Goal: Task Accomplishment & Management: Manage account settings

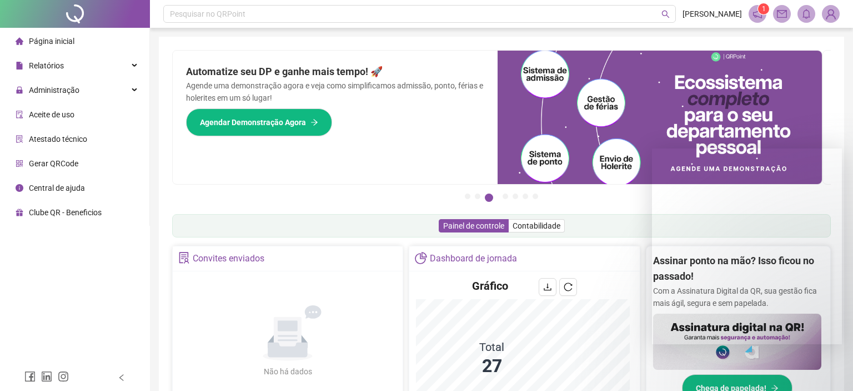
click at [40, 61] on span "Relatórios" at bounding box center [46, 65] width 35 height 9
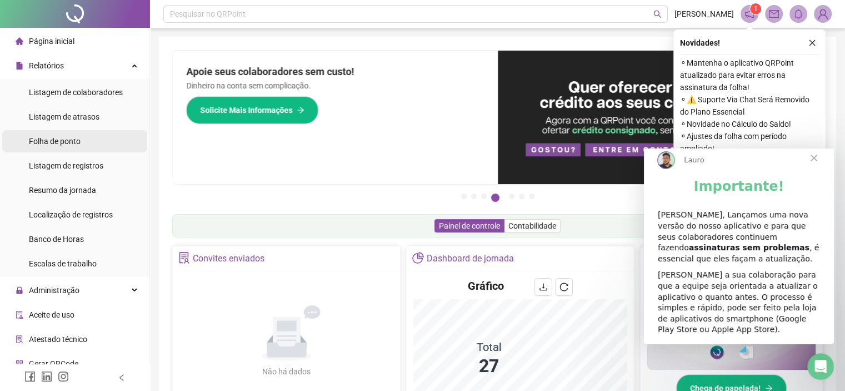
click at [51, 145] on span "Folha de ponto" at bounding box center [55, 141] width 52 height 9
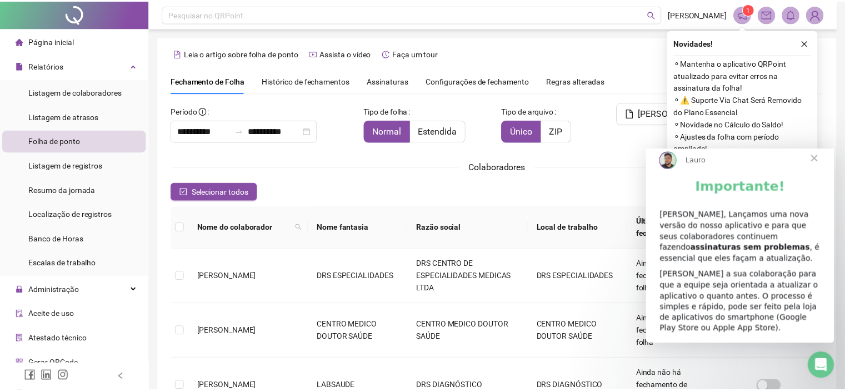
scroll to position [26, 0]
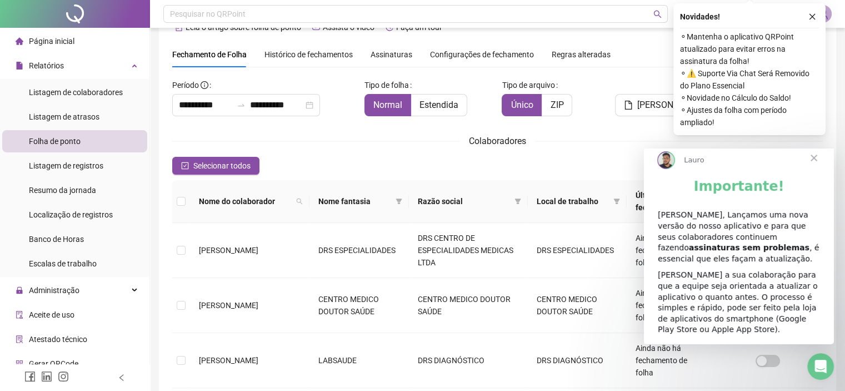
click at [503, 195] on div "Razão social" at bounding box center [468, 201] width 101 height 12
click at [514, 198] on icon "filter" at bounding box center [517, 201] width 6 height 6
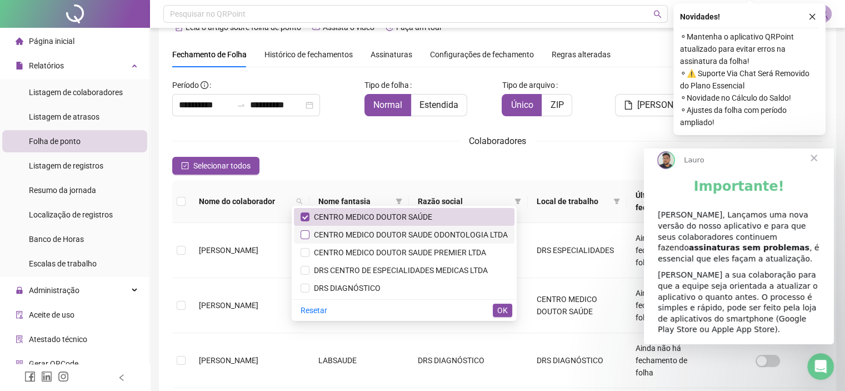
click at [306, 240] on label at bounding box center [305, 234] width 9 height 12
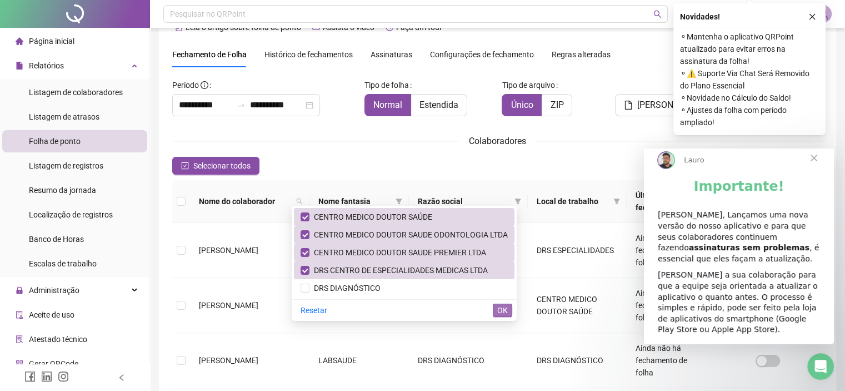
click at [500, 309] on span "OK" at bounding box center [502, 310] width 11 height 12
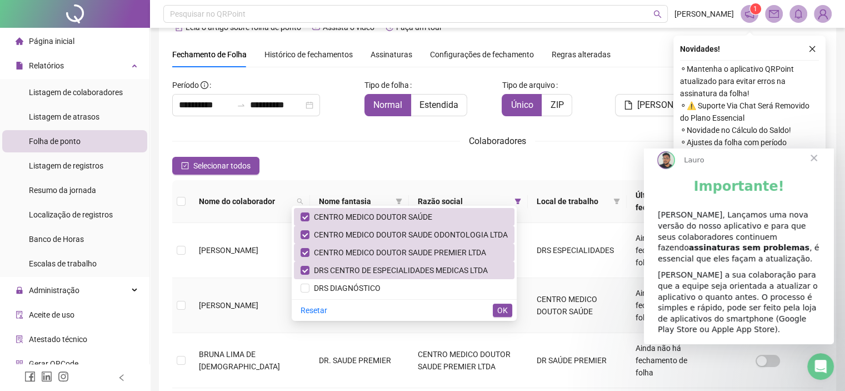
scroll to position [32, 0]
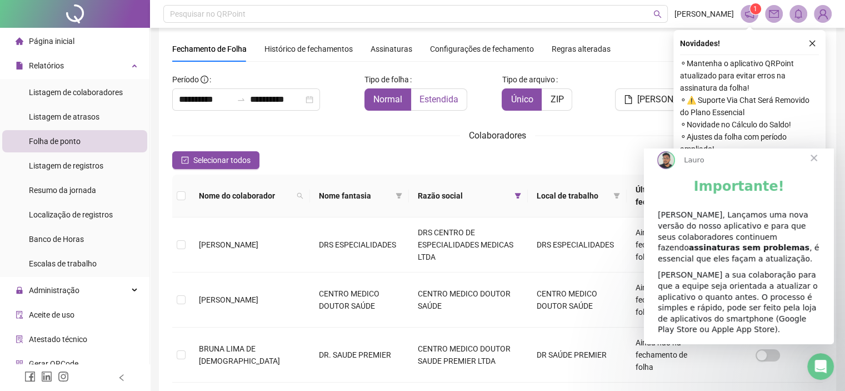
click at [434, 90] on label "Estendida" at bounding box center [439, 99] width 56 height 22
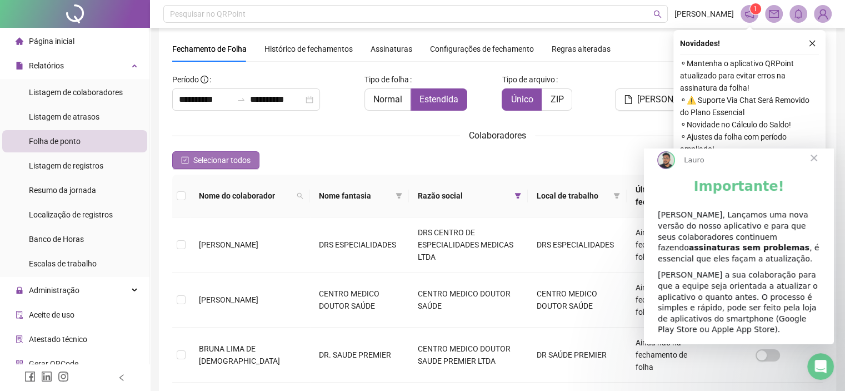
click at [202, 161] on span "Selecionar todos" at bounding box center [221, 160] width 57 height 12
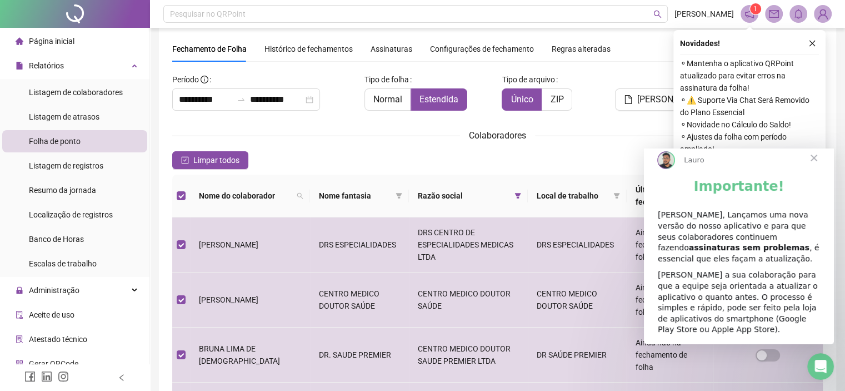
click at [818, 169] on span "Fechar" at bounding box center [814, 158] width 40 height 40
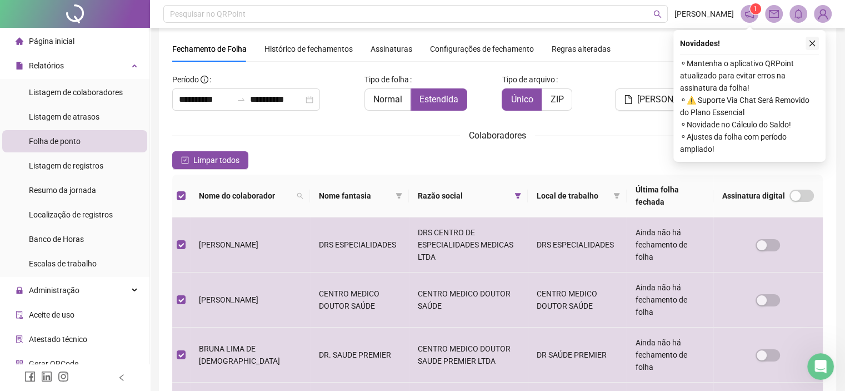
click at [810, 45] on icon "close" at bounding box center [812, 44] width 6 height 6
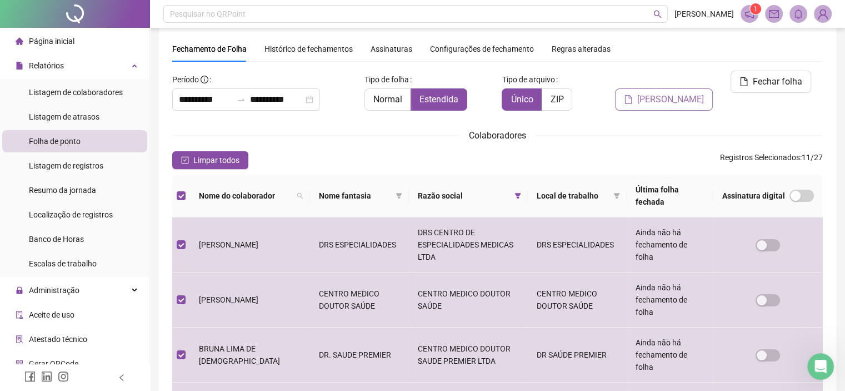
click at [673, 93] on span "[PERSON_NAME]" at bounding box center [670, 99] width 67 height 13
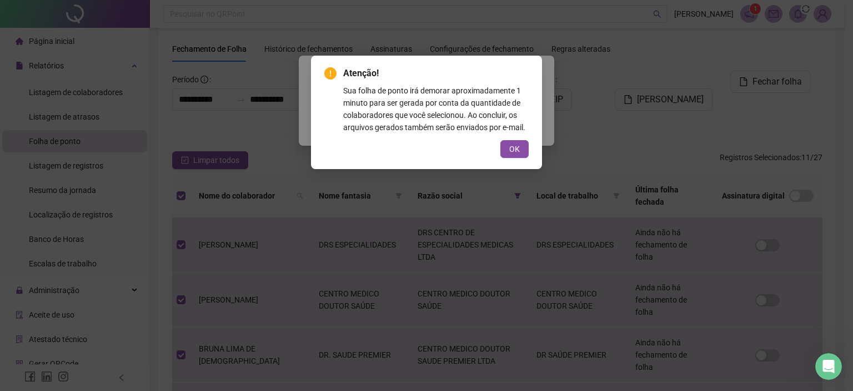
click at [509, 149] on span "OK" at bounding box center [514, 149] width 11 height 12
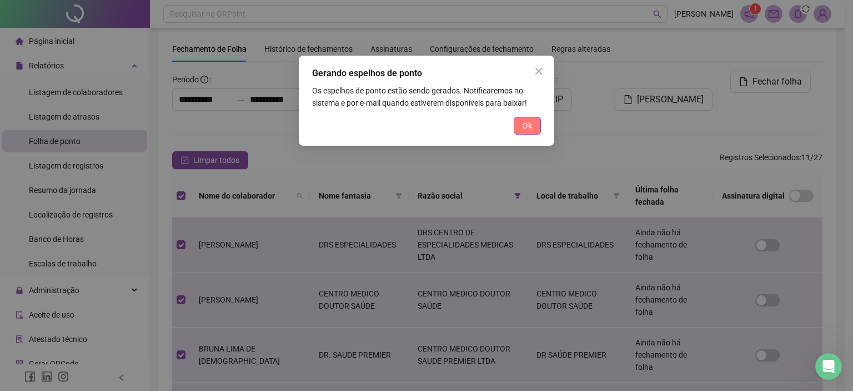
drag, startPoint x: 533, startPoint y: 128, endPoint x: 258, endPoint y: 188, distance: 281.5
click at [532, 128] on button "Ok" at bounding box center [527, 126] width 27 height 18
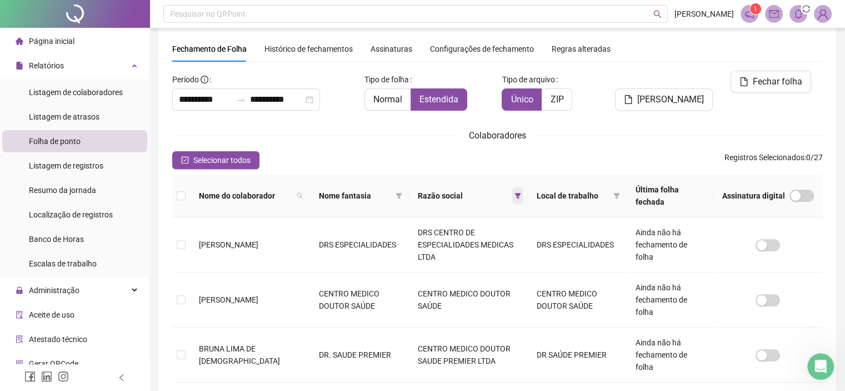
click at [514, 197] on icon "filter" at bounding box center [517, 196] width 6 height 6
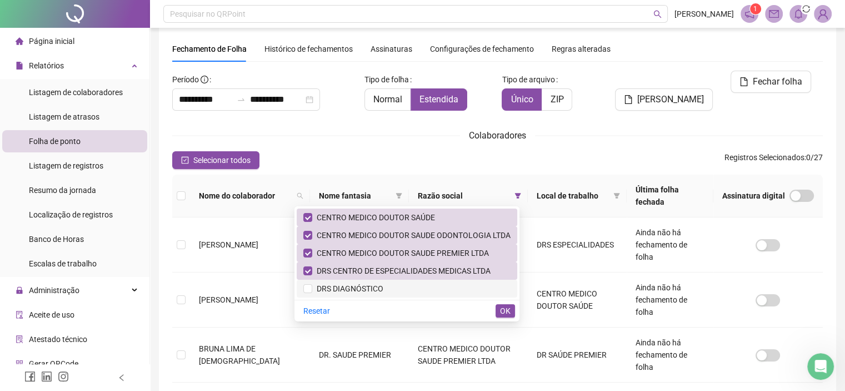
click at [333, 291] on span "DRS DIAGNÓSTICO" at bounding box center [347, 288] width 71 height 9
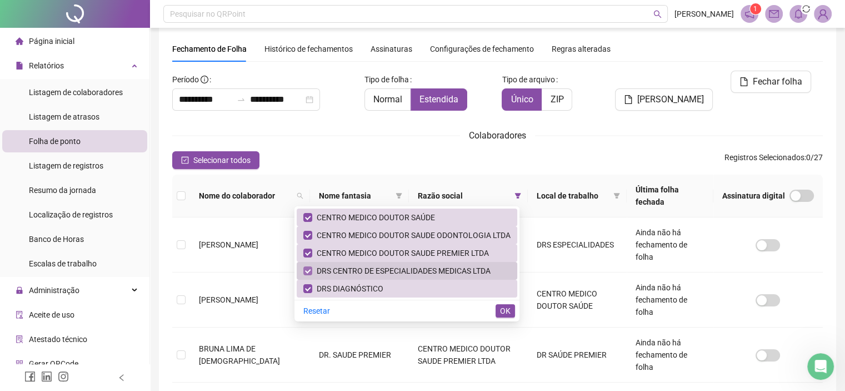
click at [302, 264] on li "DRS CENTRO DE ESPECIALIDADES MEDICAS LTDA" at bounding box center [407, 271] width 221 height 18
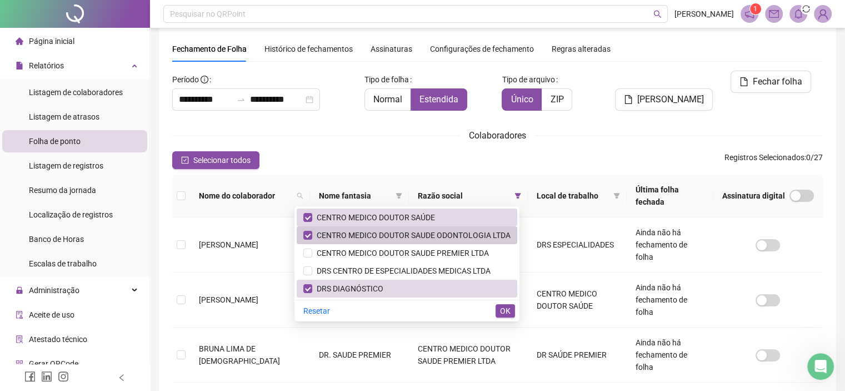
drag, startPoint x: 313, startPoint y: 238, endPoint x: 316, endPoint y: 228, distance: 10.4
click at [313, 238] on span "CENTRO MEDICO DOUTOR SAUDE ODONTOLOGIA LTDA" at bounding box center [411, 235] width 198 height 9
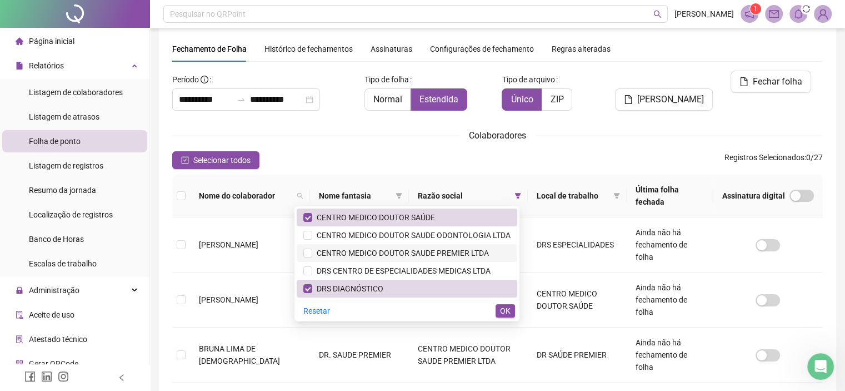
drag, startPoint x: 318, startPoint y: 220, endPoint x: 432, endPoint y: 253, distance: 118.7
click at [320, 222] on span "CENTRO MEDICO DOUTOR SAÚDE" at bounding box center [406, 217] width 207 height 12
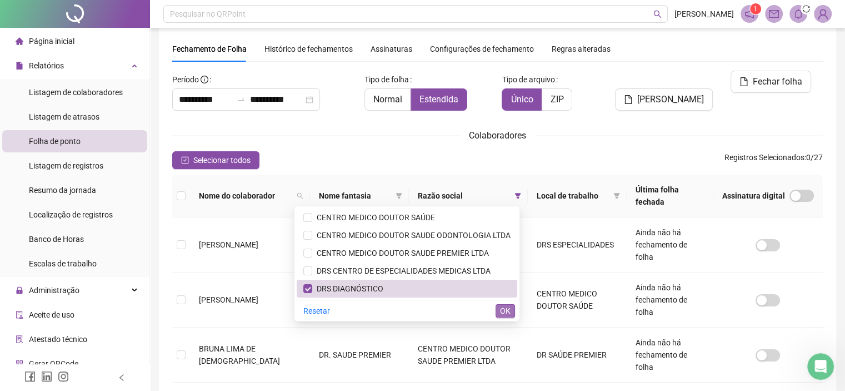
click at [511, 311] on button "OK" at bounding box center [505, 310] width 19 height 13
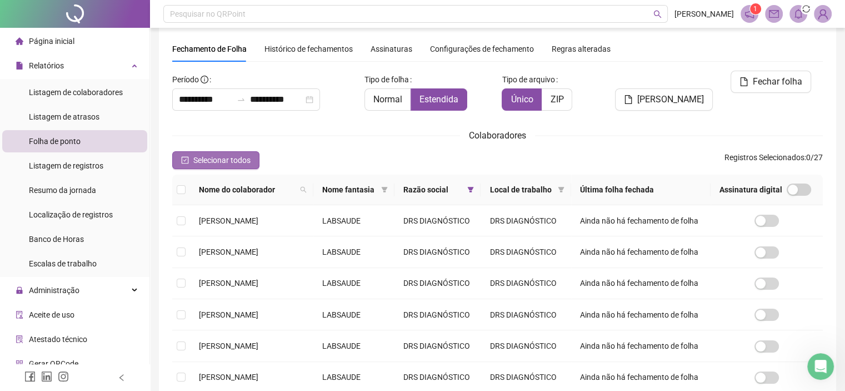
click at [216, 166] on button "Selecionar todos" at bounding box center [215, 160] width 87 height 18
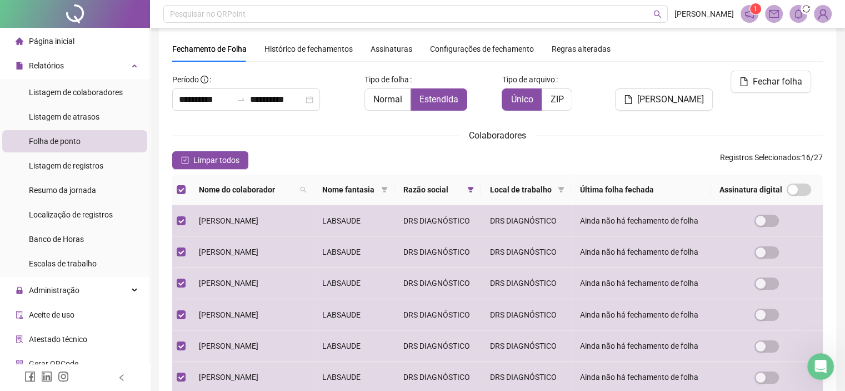
drag, startPoint x: 687, startPoint y: 75, endPoint x: 689, endPoint y: 121, distance: 45.6
click at [688, 93] on span "[PERSON_NAME]" at bounding box center [670, 99] width 67 height 13
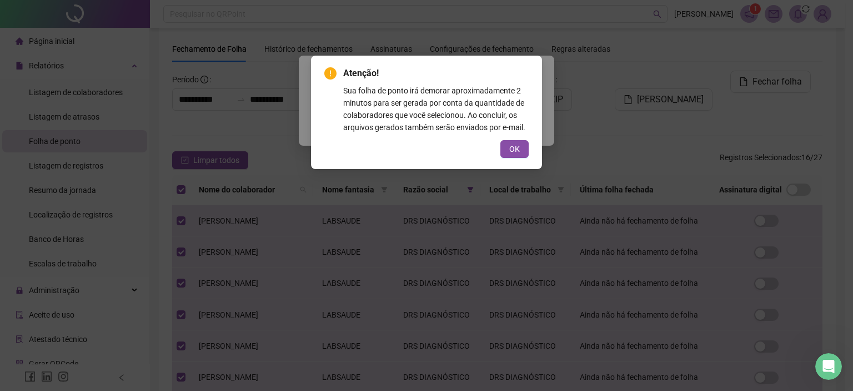
click at [512, 151] on span "OK" at bounding box center [514, 149] width 11 height 12
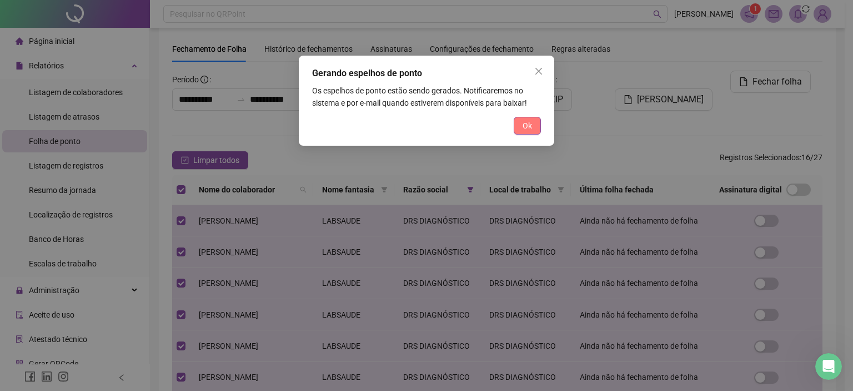
click at [528, 127] on span "Ok" at bounding box center [527, 125] width 9 height 12
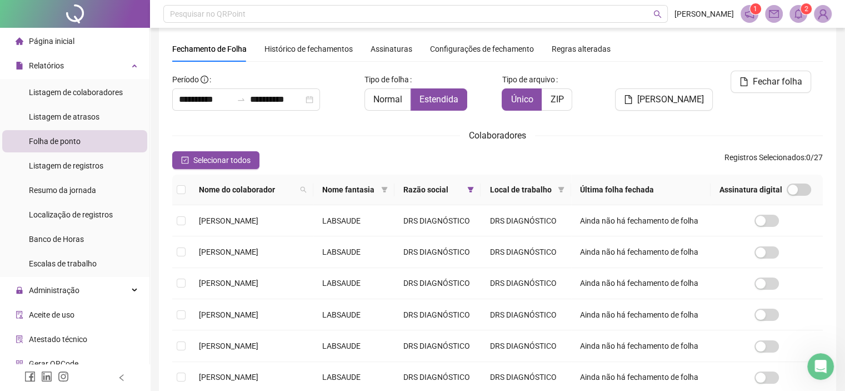
click at [806, 13] on span "2" at bounding box center [806, 9] width 4 height 8
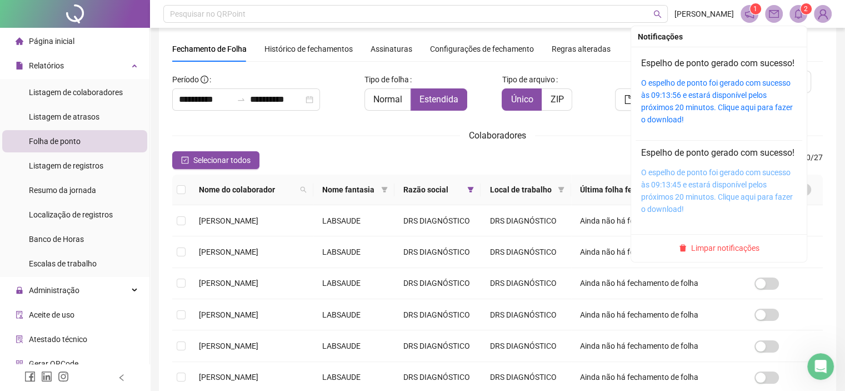
click at [664, 208] on link "O espelho de ponto foi gerado com sucesso às 09:13:45 e estará disponível pelos…" at bounding box center [717, 191] width 152 height 46
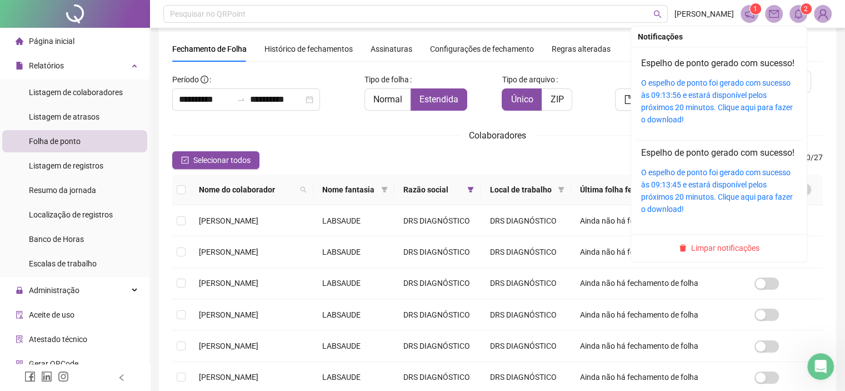
click at [794, 11] on icon "bell" at bounding box center [798, 14] width 10 height 10
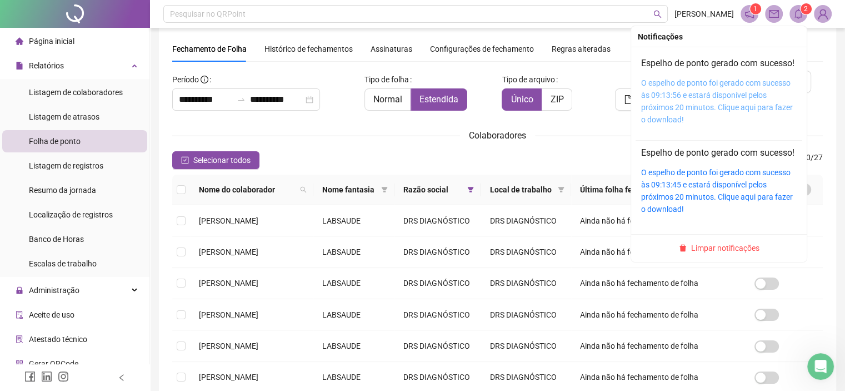
click at [709, 101] on link "O espelho de ponto foi gerado com sucesso às 09:13:56 e estará disponível pelos…" at bounding box center [717, 101] width 152 height 46
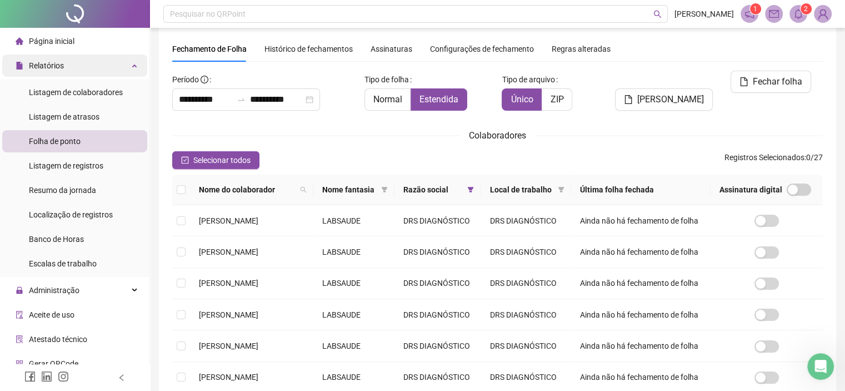
click at [74, 60] on div "Relatórios" at bounding box center [74, 65] width 145 height 22
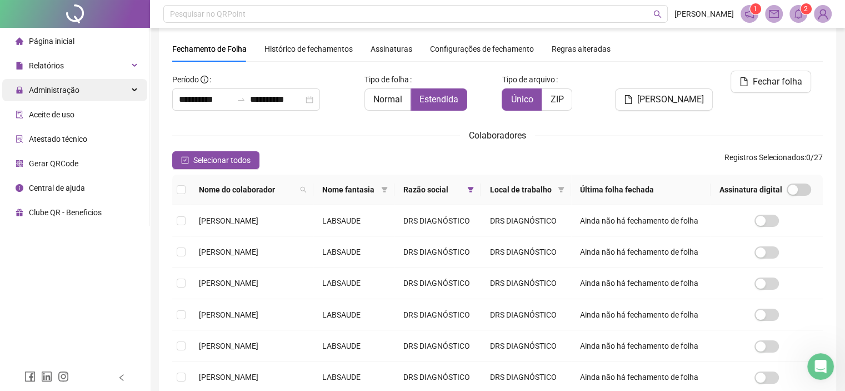
click at [69, 86] on span "Administração" at bounding box center [54, 90] width 51 height 9
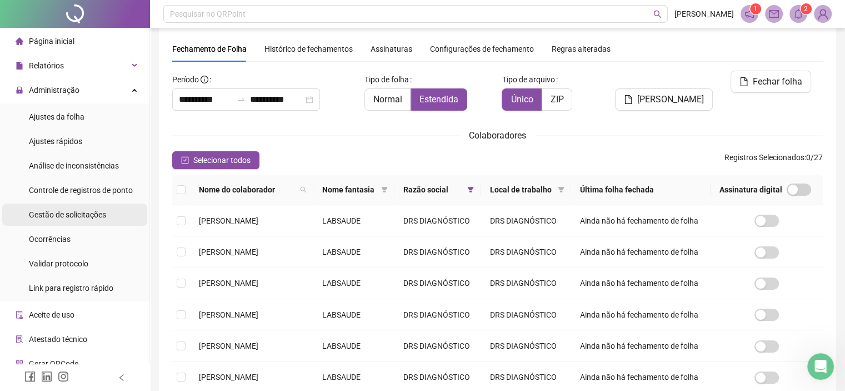
click at [55, 219] on span "Gestão de solicitações" at bounding box center [67, 214] width 77 height 9
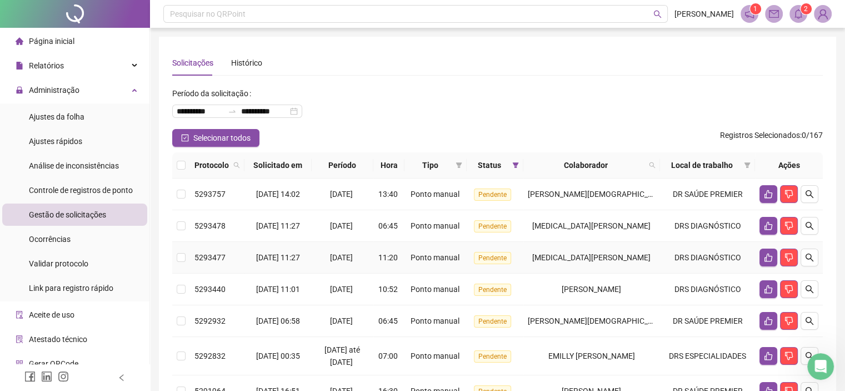
scroll to position [111, 0]
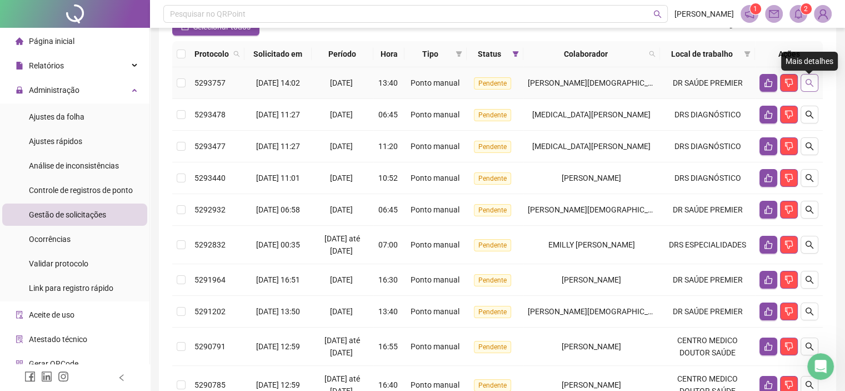
click at [809, 92] on button "button" at bounding box center [810, 83] width 18 height 18
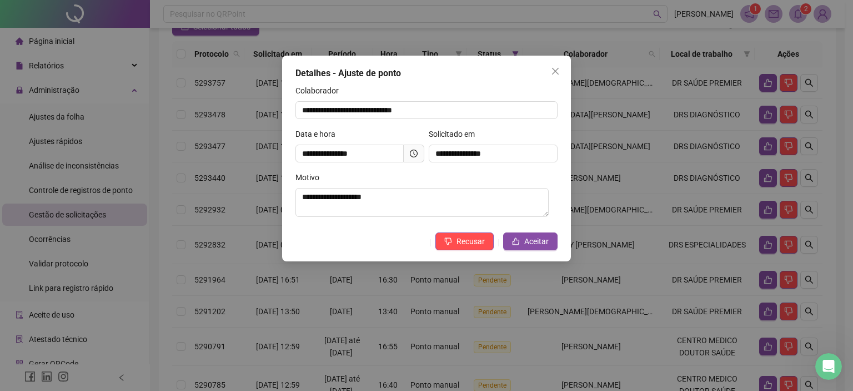
click at [407, 145] on span at bounding box center [414, 153] width 21 height 18
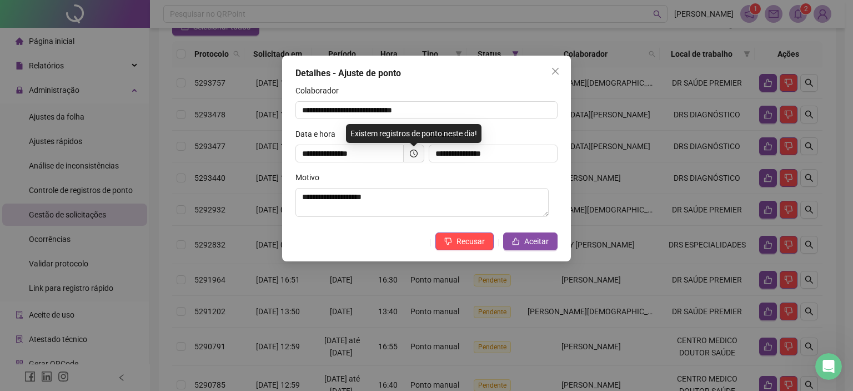
click at [407, 152] on span at bounding box center [414, 153] width 21 height 18
click at [410, 153] on icon "clock-circle" at bounding box center [414, 153] width 8 height 8
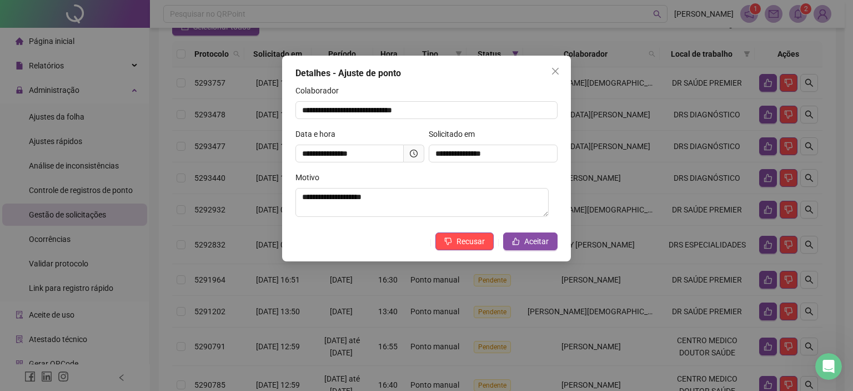
click at [557, 73] on icon "close" at bounding box center [555, 71] width 9 height 9
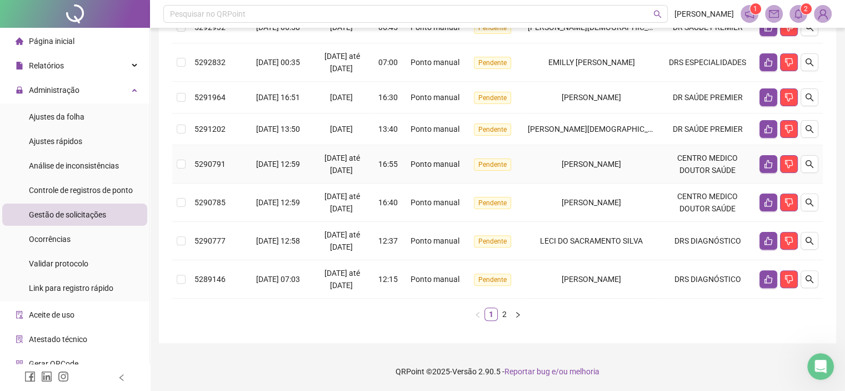
scroll to position [338, 0]
click at [506, 314] on link "2" at bounding box center [504, 314] width 12 height 12
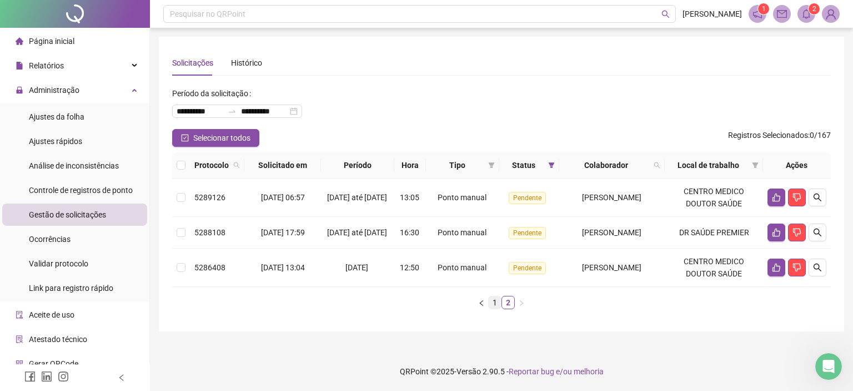
click at [497, 308] on link "1" at bounding box center [495, 302] width 12 height 12
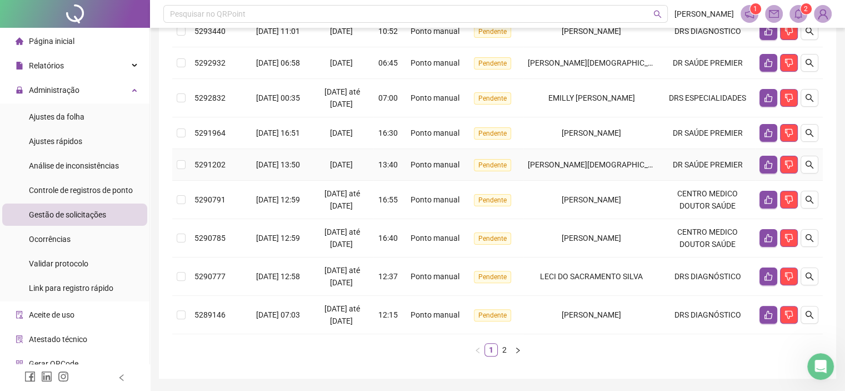
scroll to position [278, 0]
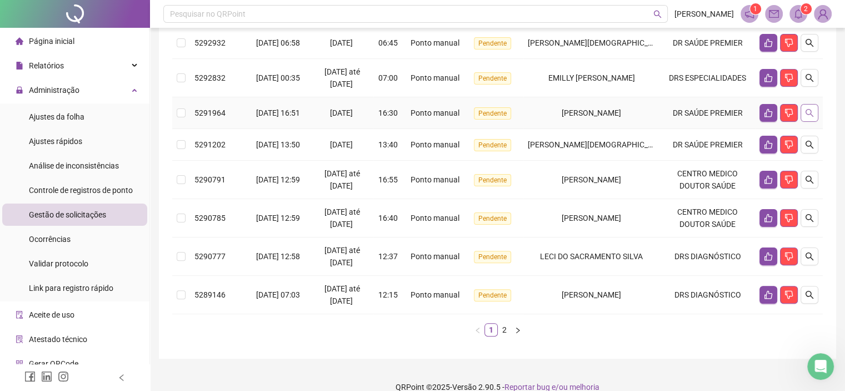
click at [807, 117] on icon "search" at bounding box center [809, 112] width 9 height 9
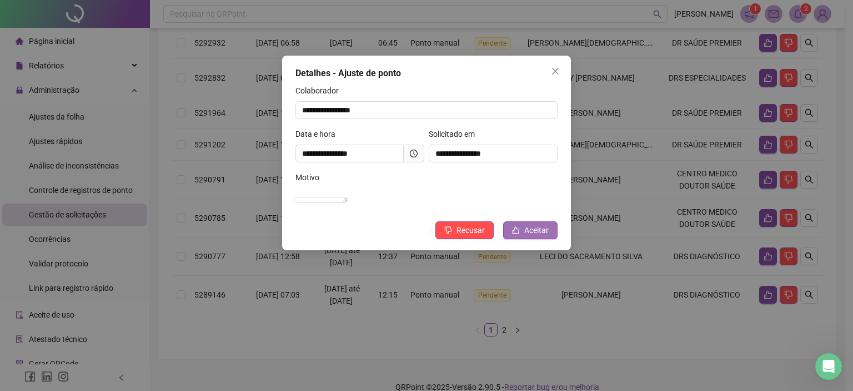
click at [539, 236] on span "Aceitar" at bounding box center [536, 230] width 24 height 12
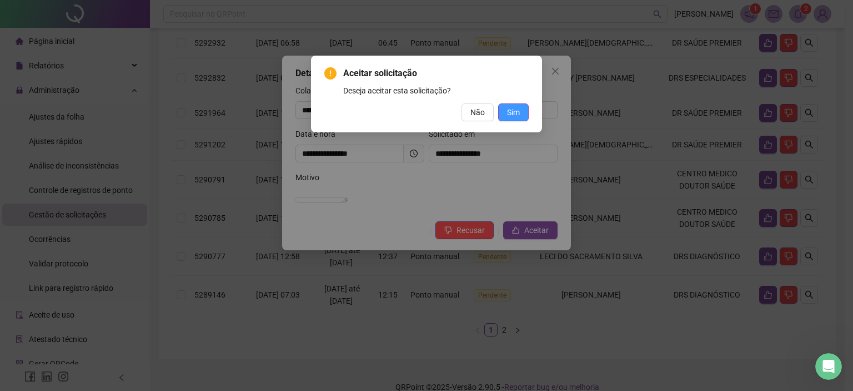
click at [515, 114] on span "Sim" at bounding box center [513, 112] width 13 height 12
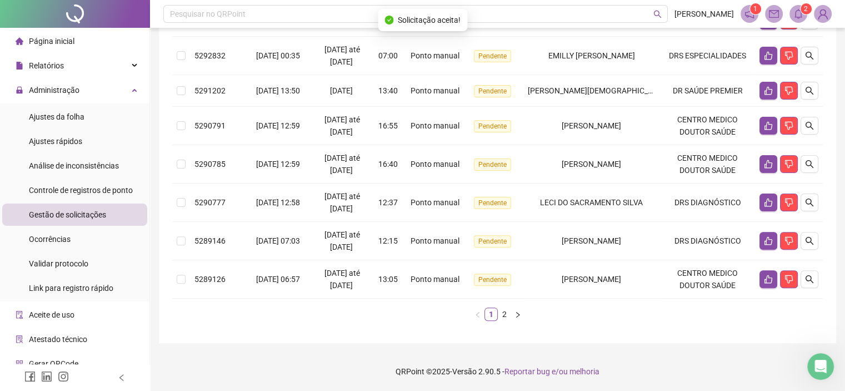
scroll to position [338, 0]
click at [502, 312] on link "2" at bounding box center [504, 314] width 12 height 12
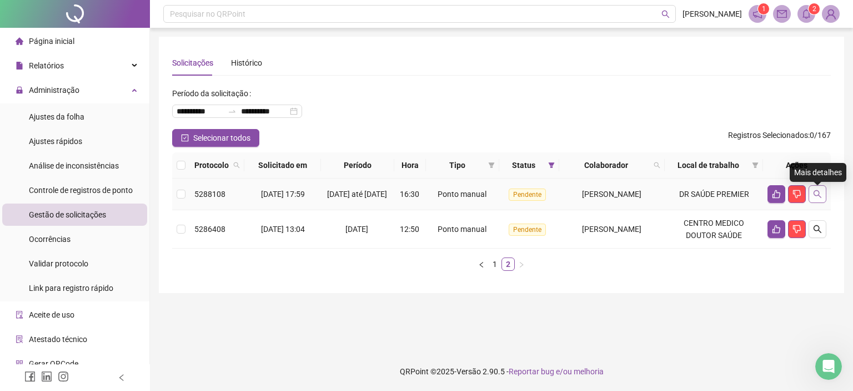
click at [817, 195] on icon "search" at bounding box center [817, 193] width 9 height 9
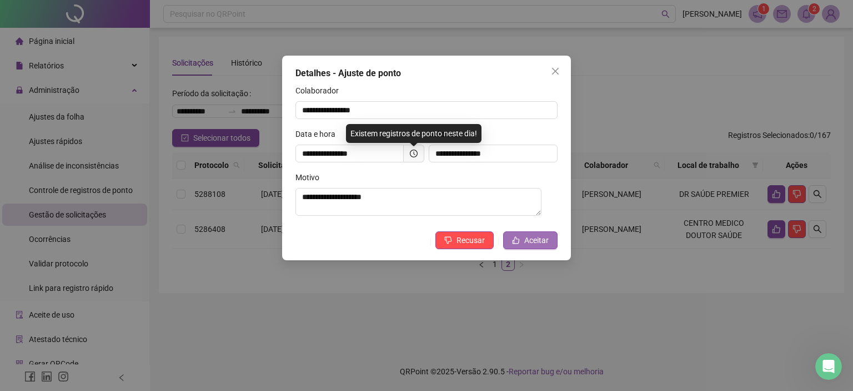
click at [536, 243] on span "Aceitar" at bounding box center [536, 240] width 24 height 12
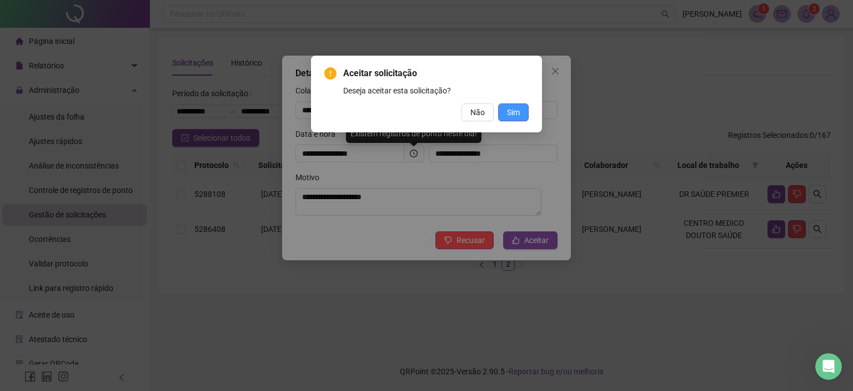
click at [517, 113] on span "Sim" at bounding box center [513, 112] width 13 height 12
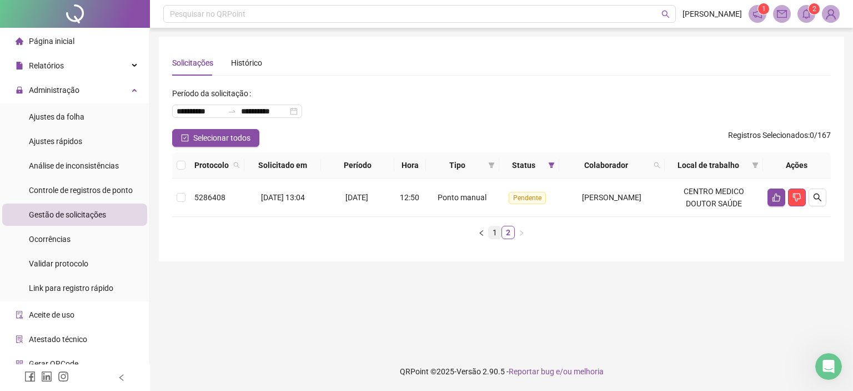
click at [499, 229] on link "1" at bounding box center [495, 232] width 12 height 12
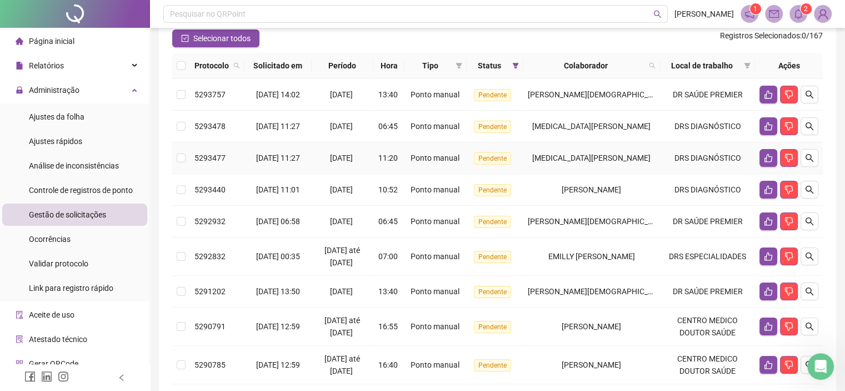
scroll to position [167, 0]
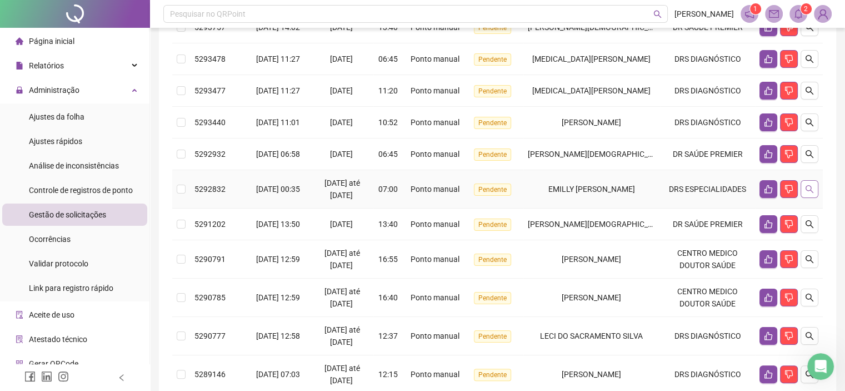
click at [802, 198] on button "button" at bounding box center [810, 189] width 18 height 18
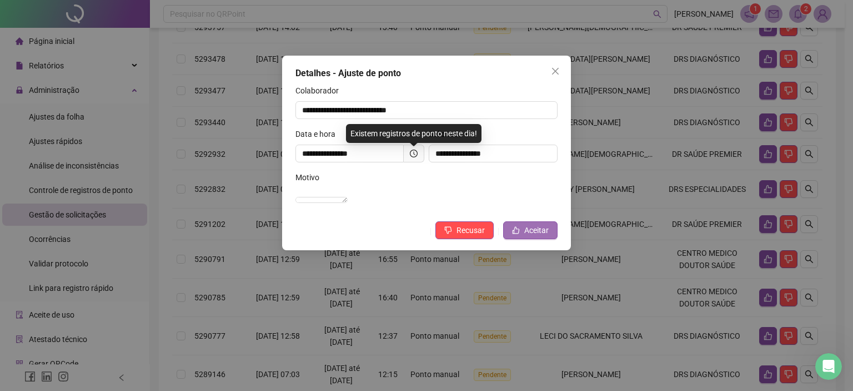
click at [533, 236] on span "Aceitar" at bounding box center [536, 230] width 24 height 12
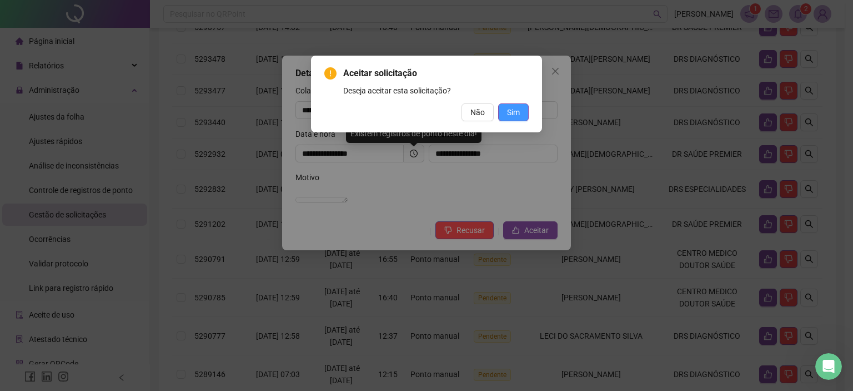
click at [514, 108] on span "Sim" at bounding box center [513, 112] width 13 height 12
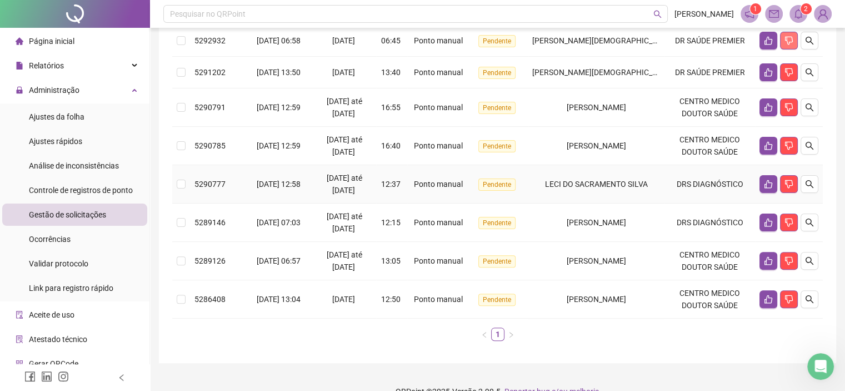
scroll to position [227, 0]
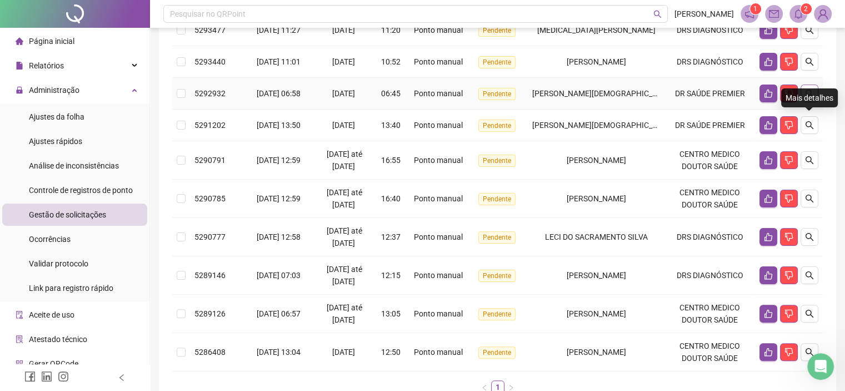
click at [809, 98] on icon "search" at bounding box center [809, 93] width 9 height 9
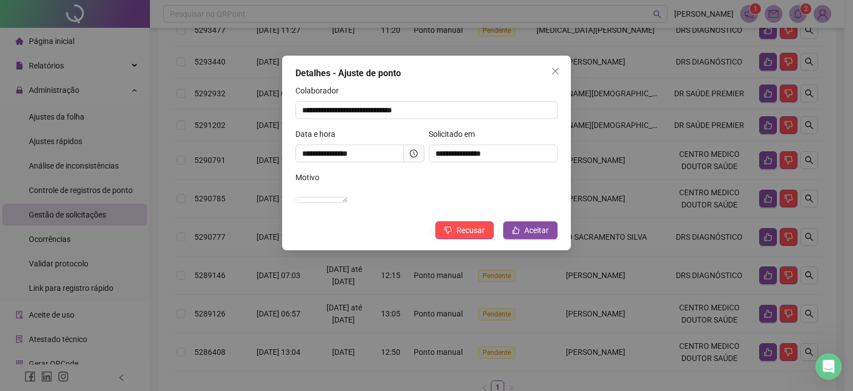
click at [415, 154] on icon "clock-circle" at bounding box center [415, 152] width 2 height 3
click at [525, 236] on span "Aceitar" at bounding box center [536, 230] width 24 height 12
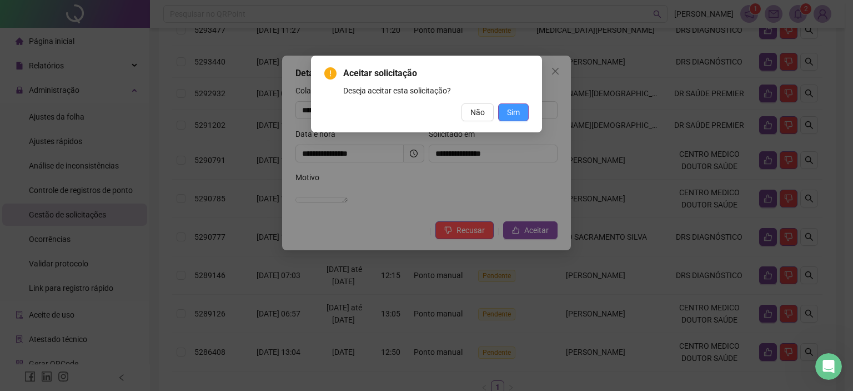
click at [516, 107] on span "Sim" at bounding box center [513, 112] width 13 height 12
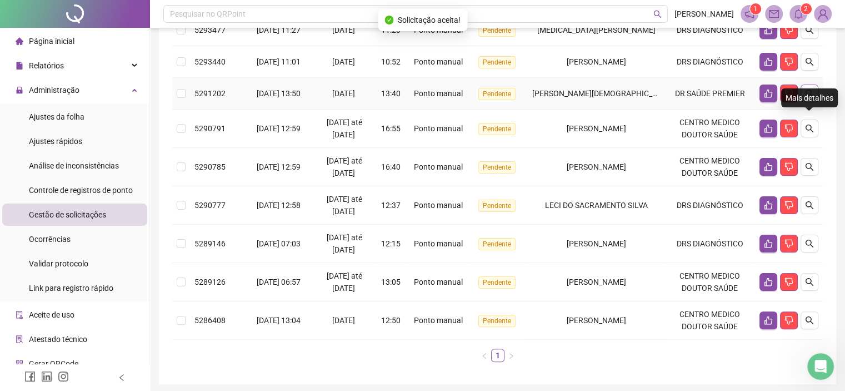
click at [807, 98] on icon "search" at bounding box center [809, 93] width 9 height 9
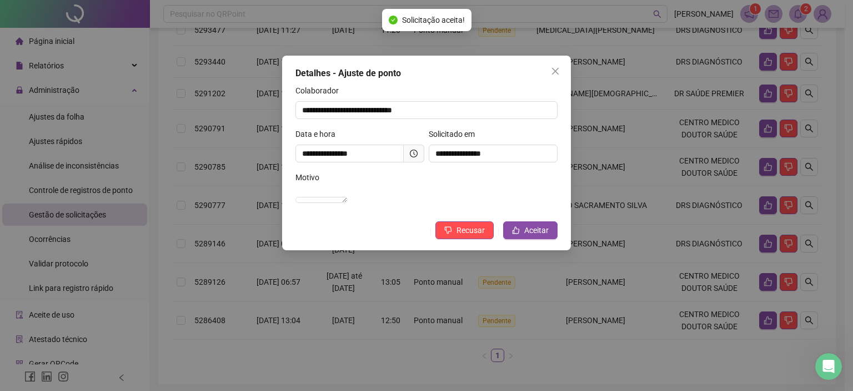
click at [414, 153] on icon "clock-circle" at bounding box center [414, 153] width 8 height 8
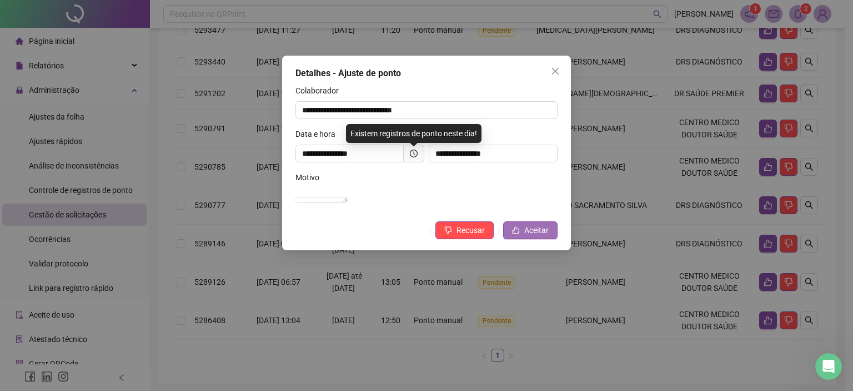
click at [535, 236] on span "Aceitar" at bounding box center [536, 230] width 24 height 12
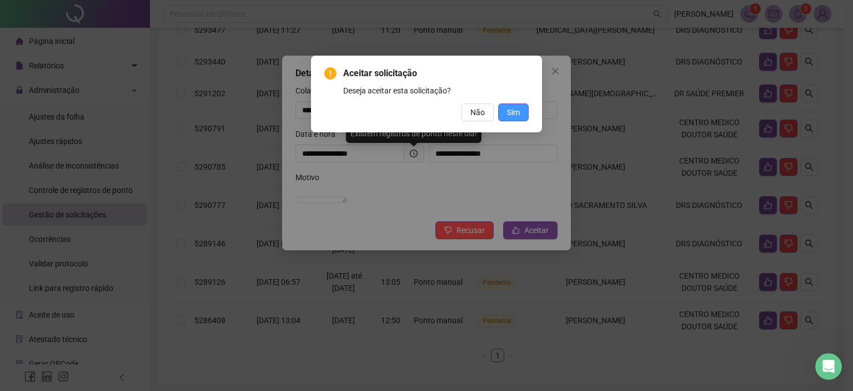
click at [509, 114] on span "Sim" at bounding box center [513, 112] width 13 height 12
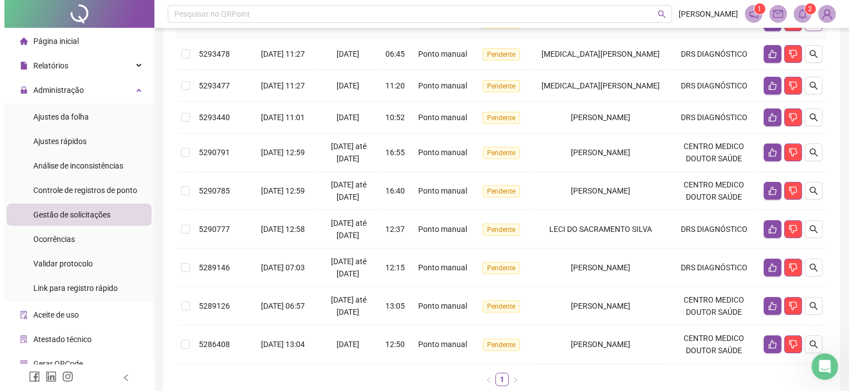
scroll to position [116, 0]
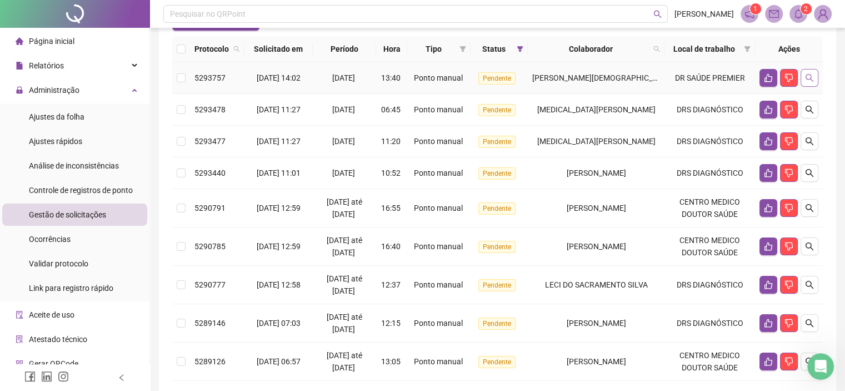
click at [807, 82] on icon "search" at bounding box center [809, 77] width 9 height 9
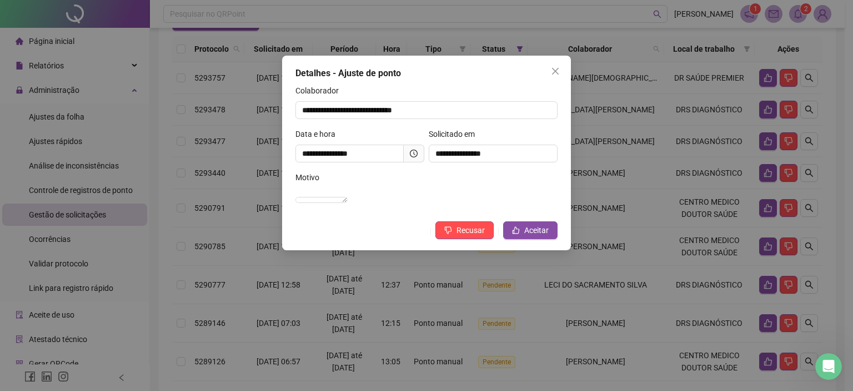
click at [411, 154] on icon "clock-circle" at bounding box center [414, 153] width 8 height 8
click at [538, 236] on span "Aceitar" at bounding box center [536, 230] width 24 height 12
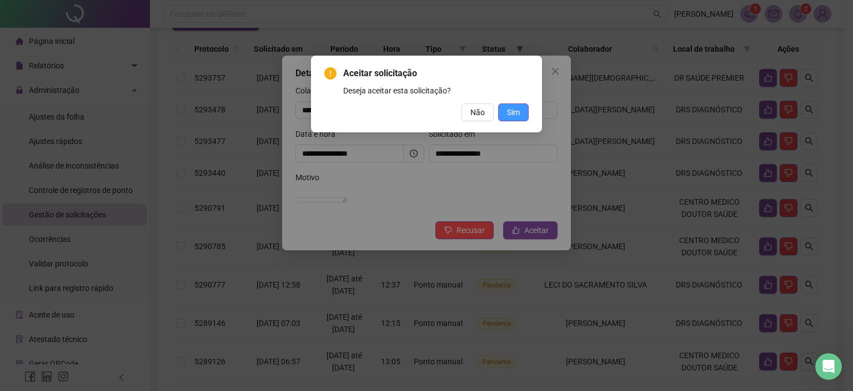
click at [513, 112] on span "Sim" at bounding box center [513, 112] width 13 height 12
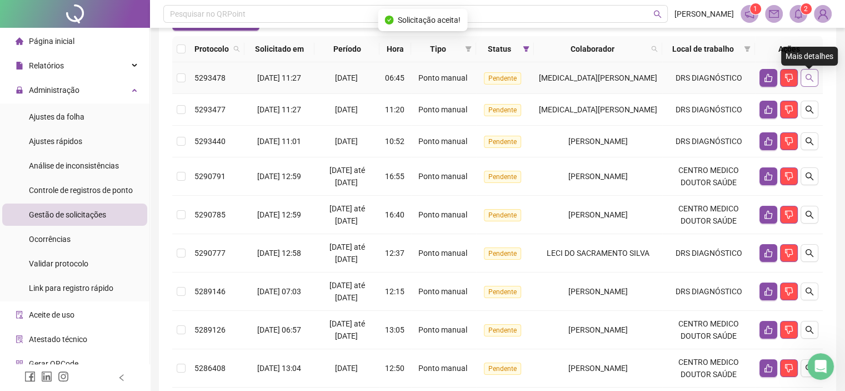
click at [806, 82] on icon "search" at bounding box center [810, 78] width 8 height 8
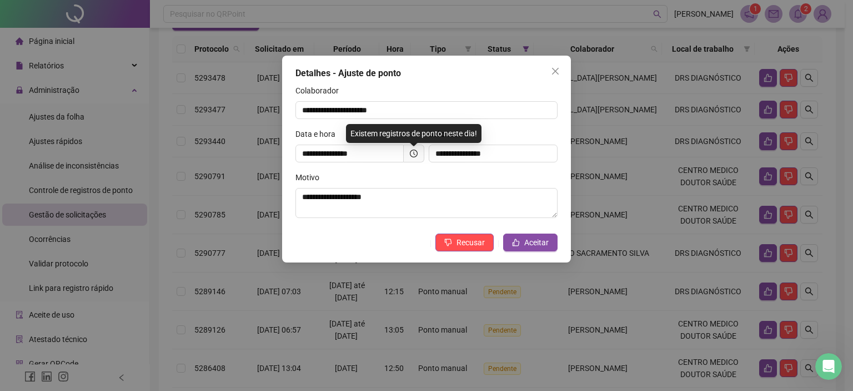
click at [412, 155] on icon "clock-circle" at bounding box center [414, 153] width 8 height 8
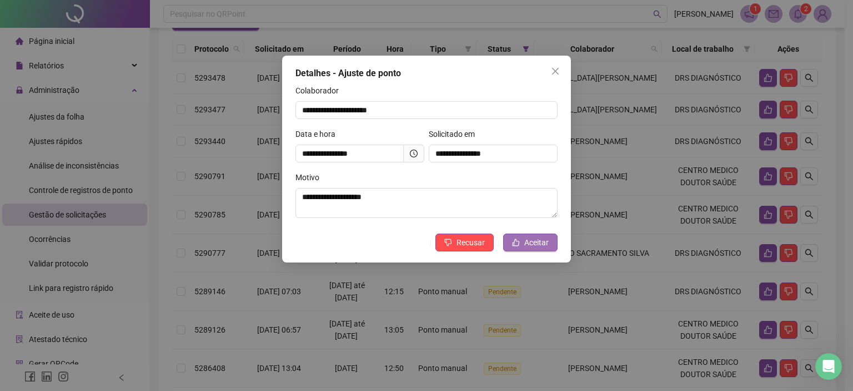
click at [539, 242] on span "Aceitar" at bounding box center [536, 242] width 24 height 12
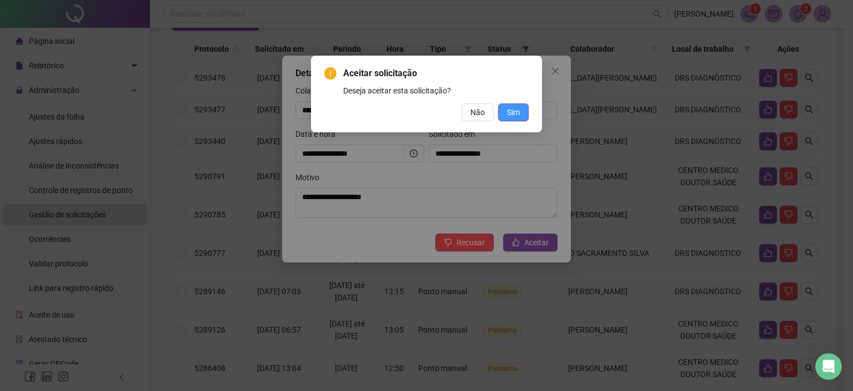
click at [512, 111] on span "Sim" at bounding box center [513, 112] width 13 height 12
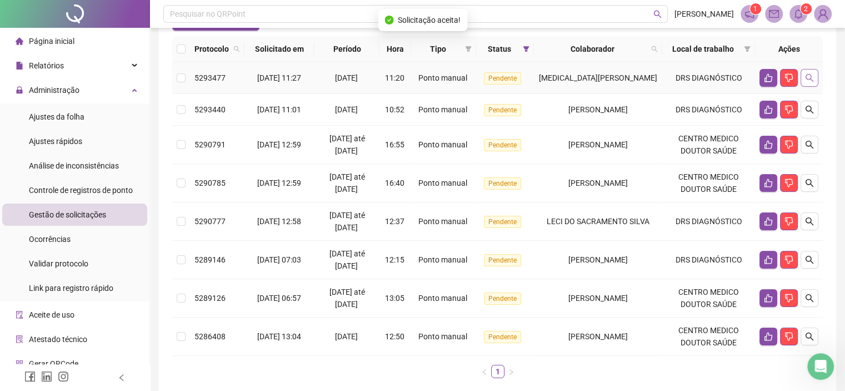
click at [814, 75] on button "button" at bounding box center [810, 78] width 18 height 18
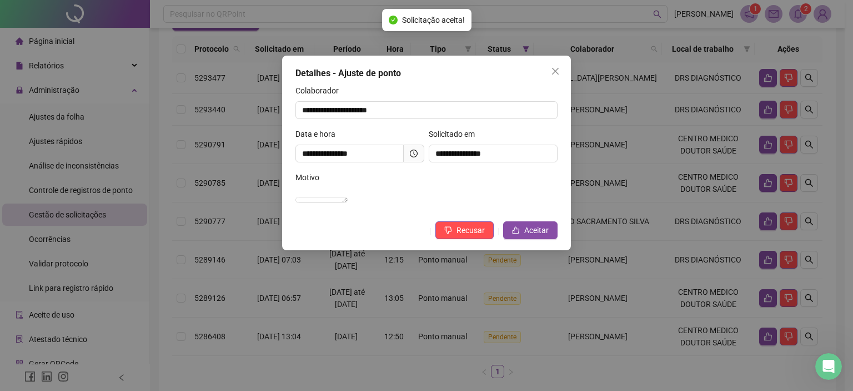
click at [411, 153] on span at bounding box center [414, 153] width 21 height 18
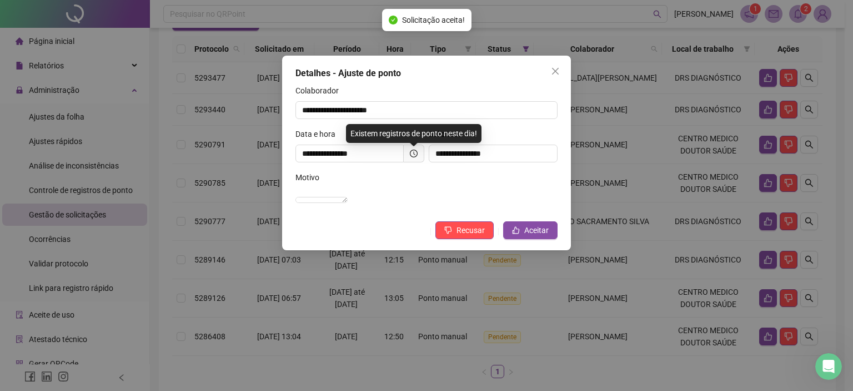
click at [411, 153] on icon "clock-circle" at bounding box center [414, 153] width 8 height 8
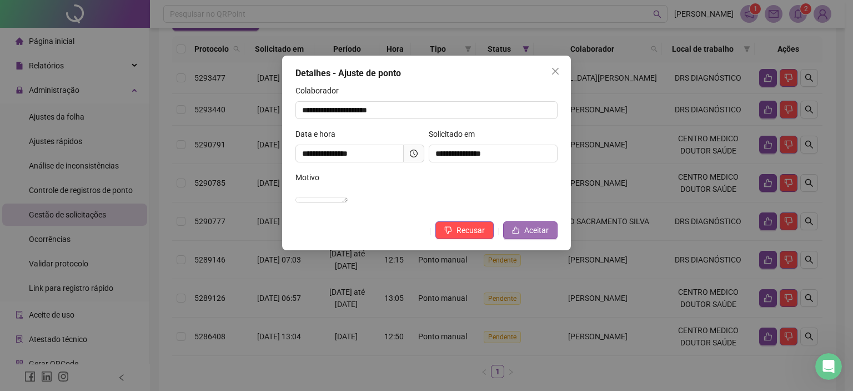
click at [545, 236] on span "Aceitar" at bounding box center [536, 230] width 24 height 12
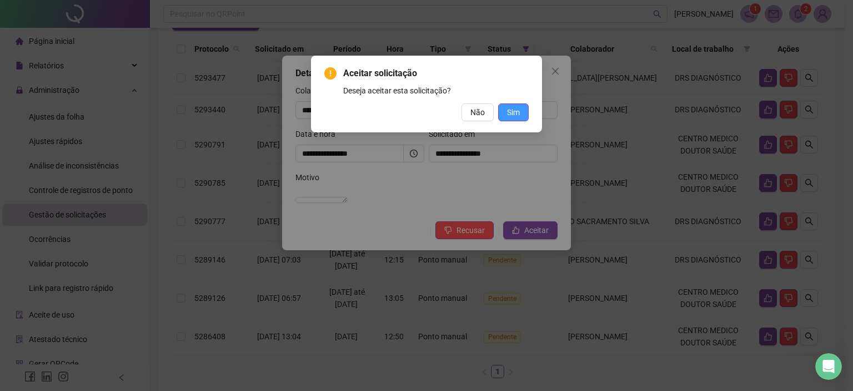
click at [516, 109] on span "Sim" at bounding box center [513, 112] width 13 height 12
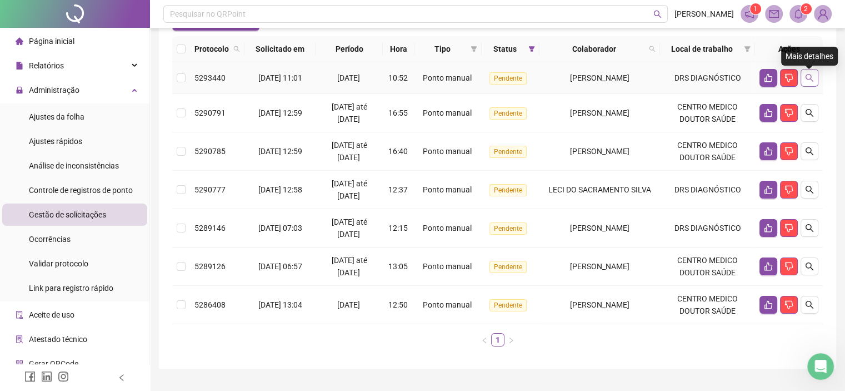
click at [808, 79] on icon "search" at bounding box center [809, 77] width 9 height 9
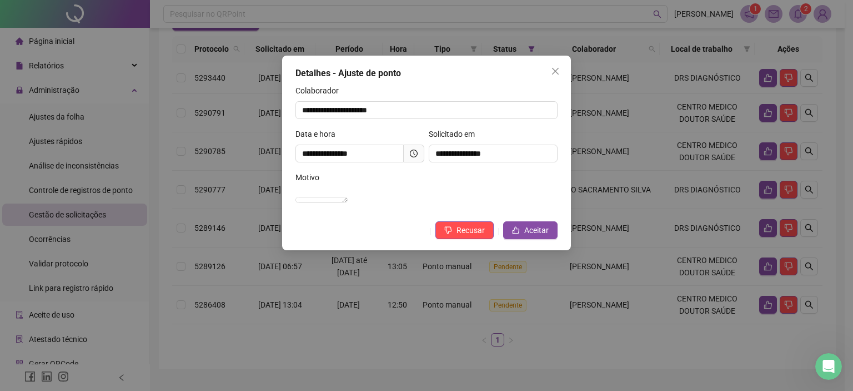
click at [413, 154] on icon "clock-circle" at bounding box center [414, 153] width 8 height 8
click at [527, 236] on span "Aceitar" at bounding box center [536, 230] width 24 height 12
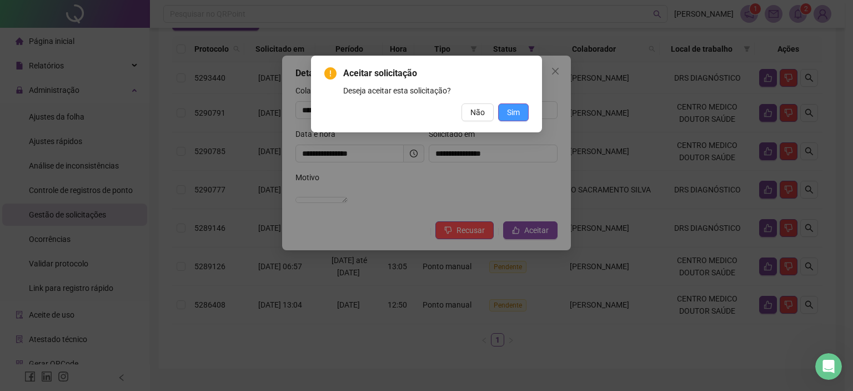
click at [511, 111] on span "Sim" at bounding box center [513, 112] width 13 height 12
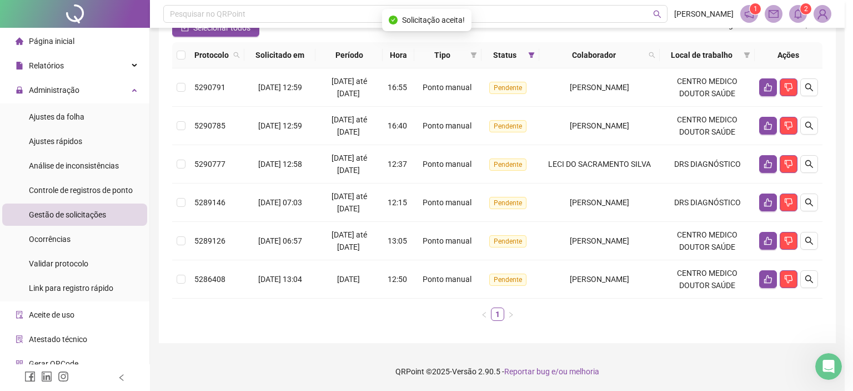
scroll to position [109, 0]
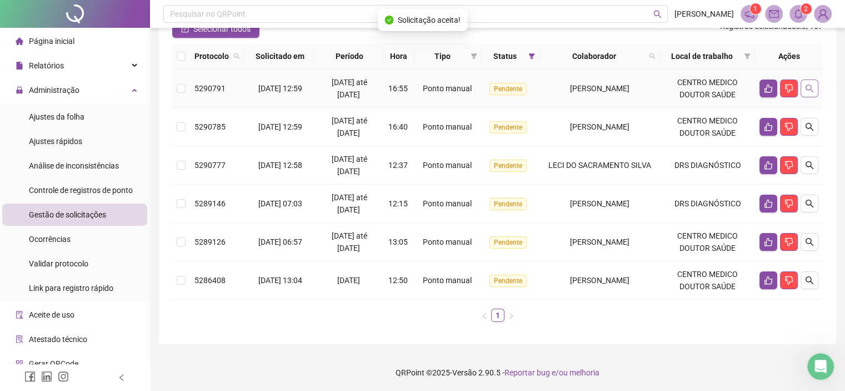
click at [811, 85] on icon "search" at bounding box center [810, 88] width 8 height 8
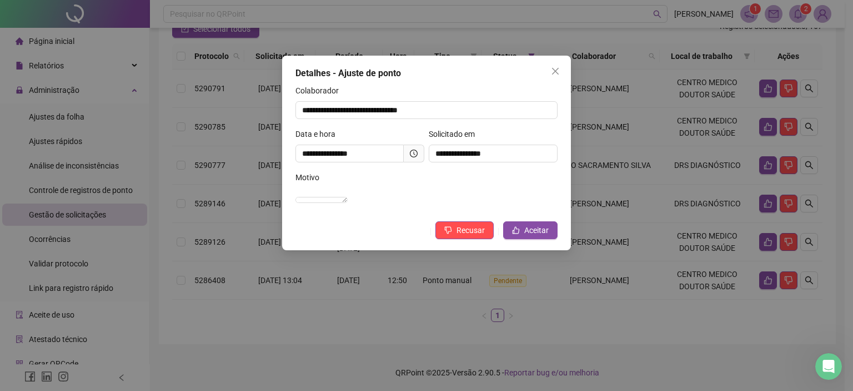
click at [416, 151] on icon "clock-circle" at bounding box center [414, 153] width 8 height 8
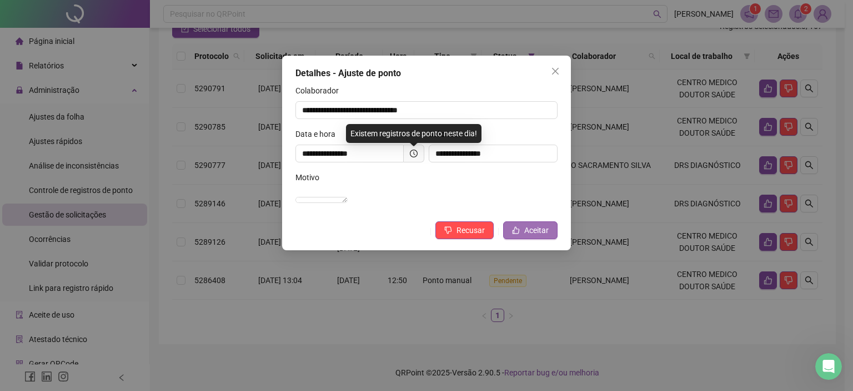
click at [531, 239] on button "Aceitar" at bounding box center [530, 230] width 54 height 18
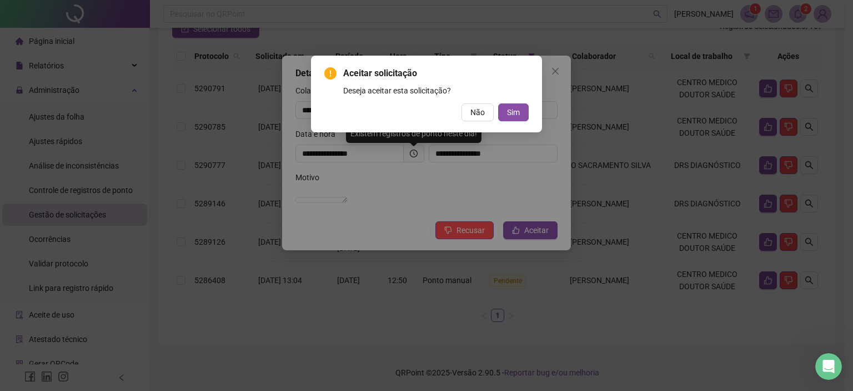
click at [513, 122] on div "Aceitar solicitação Deseja aceitar esta solicitação? Não Sim" at bounding box center [426, 94] width 231 height 77
click at [520, 112] on span "Sim" at bounding box center [513, 112] width 13 height 12
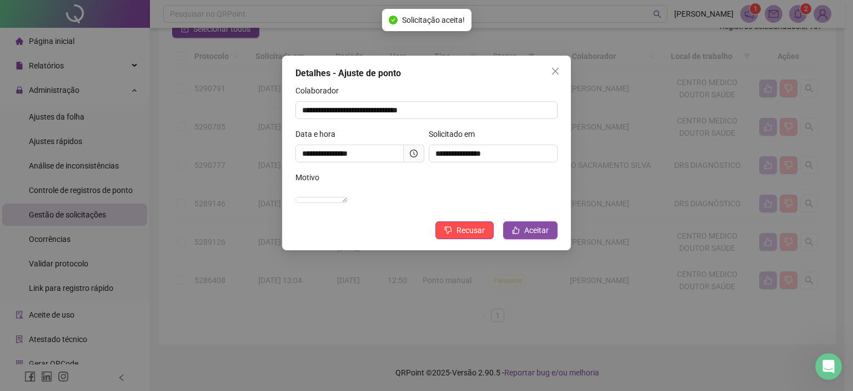
scroll to position [71, 0]
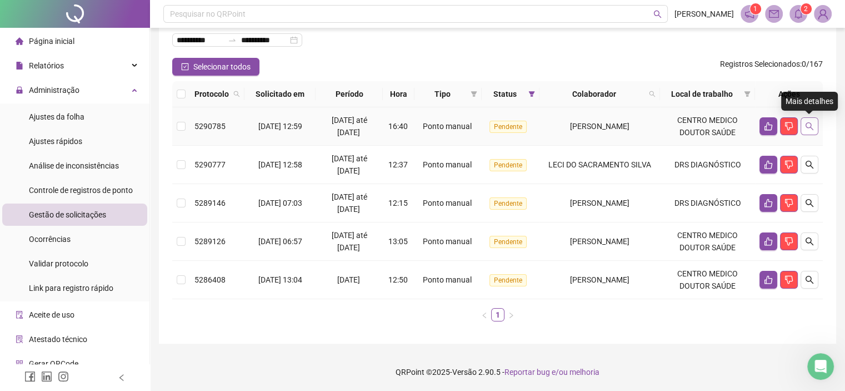
click at [808, 123] on icon "search" at bounding box center [809, 126] width 9 height 9
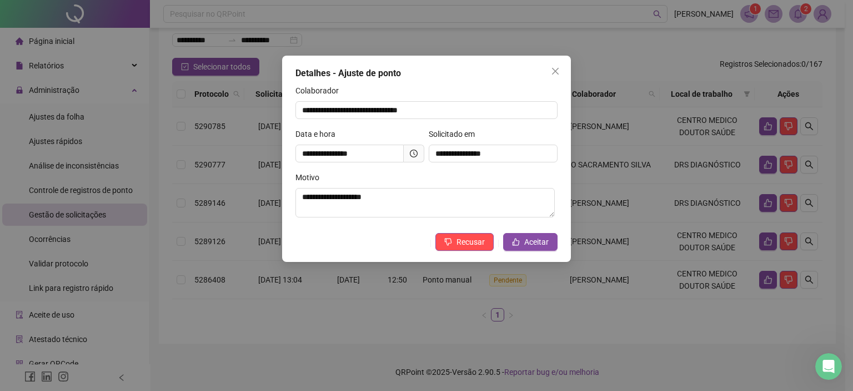
click at [407, 154] on span at bounding box center [414, 153] width 21 height 18
click at [414, 151] on icon "clock-circle" at bounding box center [414, 153] width 8 height 8
click at [521, 238] on button "Aceitar" at bounding box center [530, 242] width 54 height 18
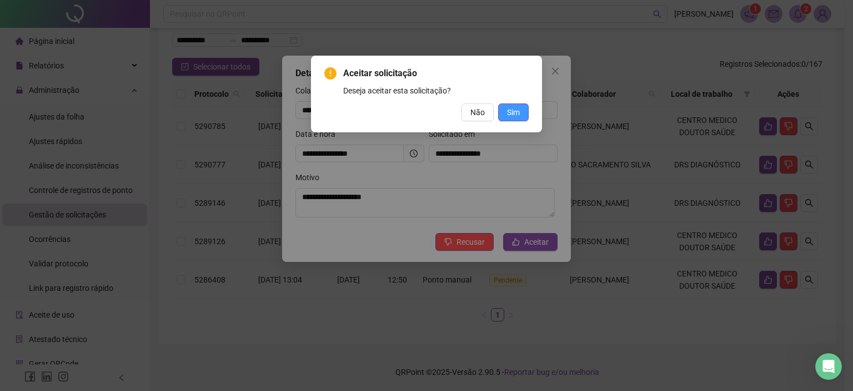
click at [514, 115] on span "Sim" at bounding box center [513, 112] width 13 height 12
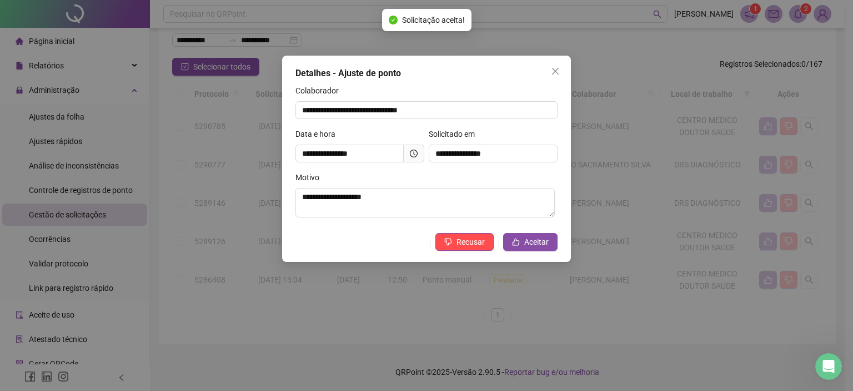
scroll to position [33, 0]
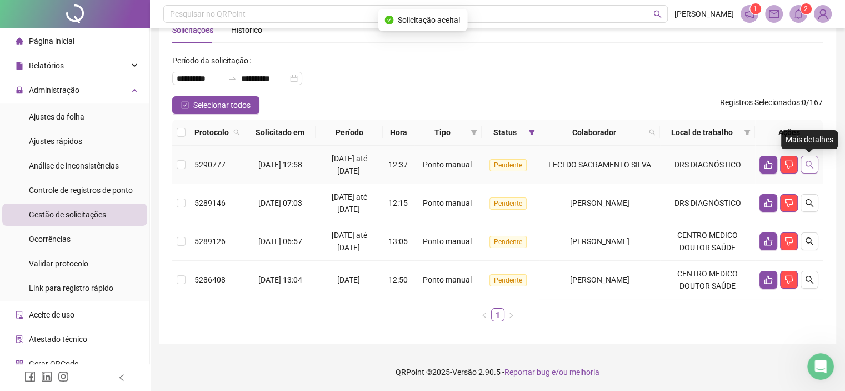
click at [809, 162] on icon "search" at bounding box center [809, 164] width 9 height 9
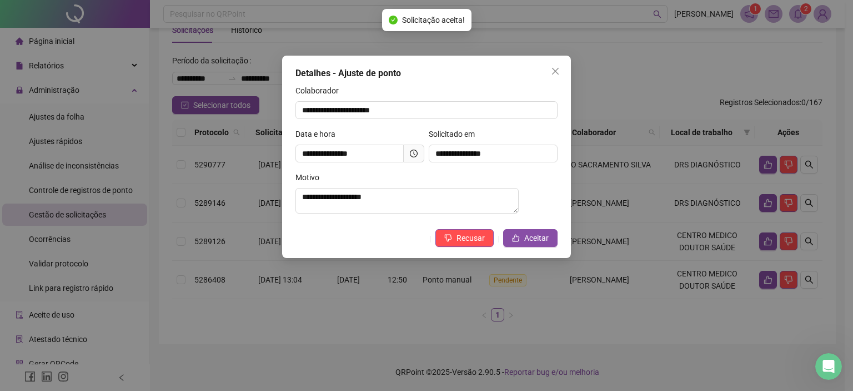
click at [416, 154] on icon "clock-circle" at bounding box center [414, 153] width 8 height 8
click at [413, 154] on icon "clock-circle" at bounding box center [414, 153] width 8 height 8
click at [460, 235] on div "**********" at bounding box center [426, 157] width 289 height 202
click at [459, 239] on span "Recusar" at bounding box center [471, 238] width 28 height 12
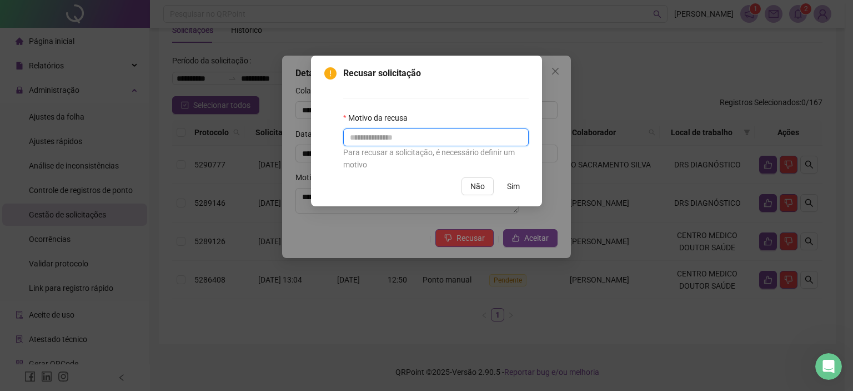
click at [390, 131] on input "text" at bounding box center [436, 137] width 186 height 18
type input "****"
click at [505, 188] on button "Sim" at bounding box center [513, 186] width 31 height 18
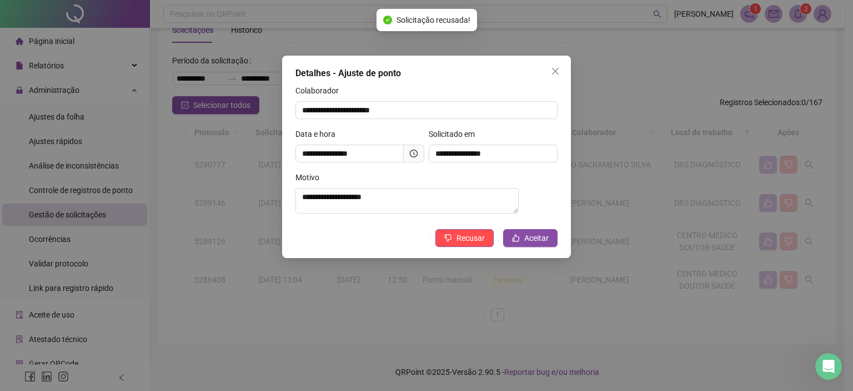
scroll to position [0, 0]
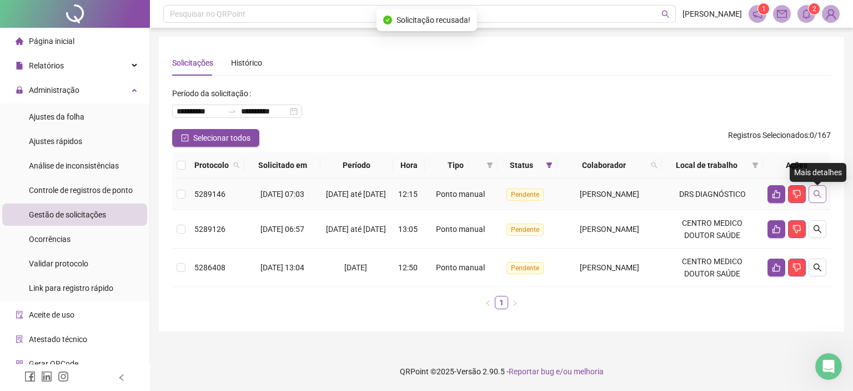
click at [817, 192] on button "button" at bounding box center [818, 194] width 18 height 18
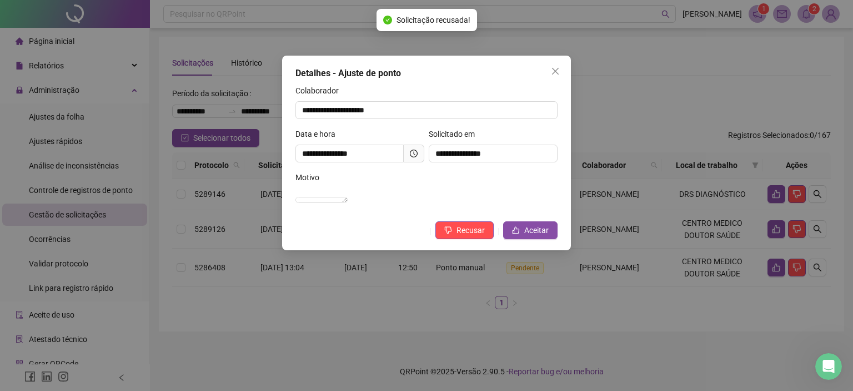
click at [413, 156] on icon "clock-circle" at bounding box center [414, 153] width 8 height 8
click at [526, 236] on span "Aceitar" at bounding box center [536, 230] width 24 height 12
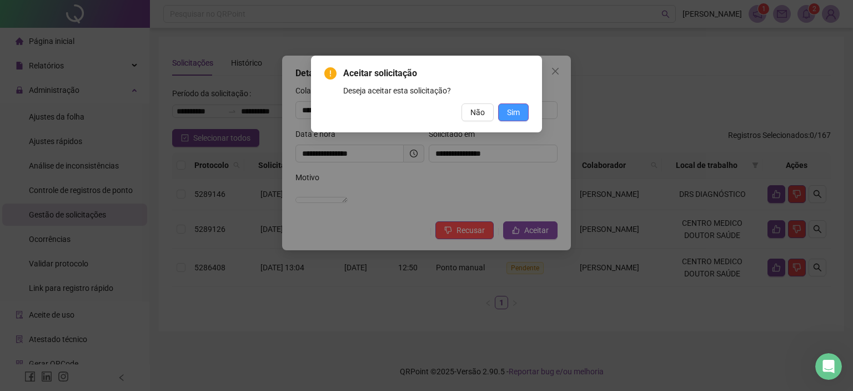
click at [514, 115] on span "Sim" at bounding box center [513, 112] width 13 height 12
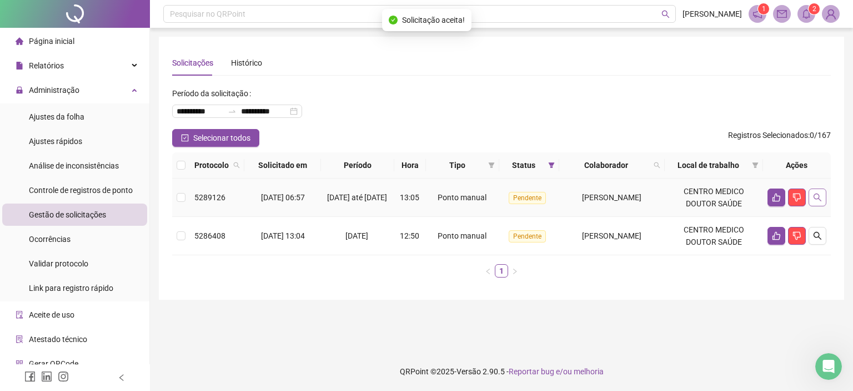
click at [818, 195] on icon "search" at bounding box center [817, 197] width 9 height 9
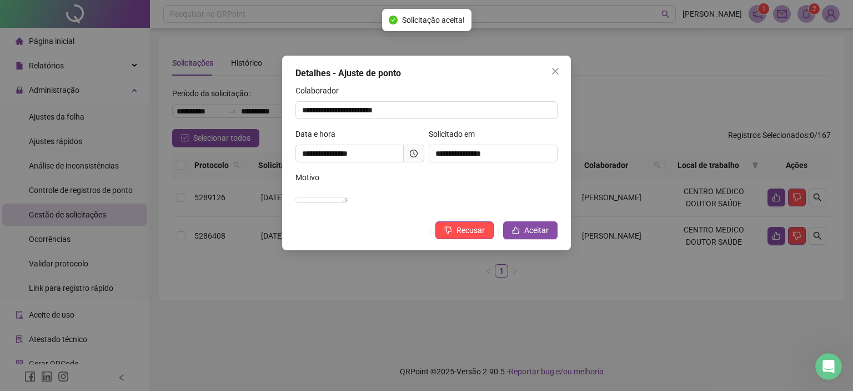
click at [416, 157] on icon "clock-circle" at bounding box center [414, 153] width 8 height 8
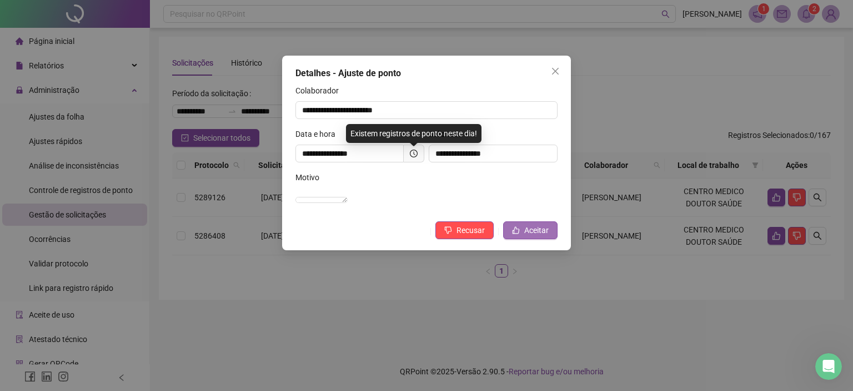
click at [542, 236] on span "Aceitar" at bounding box center [536, 230] width 24 height 12
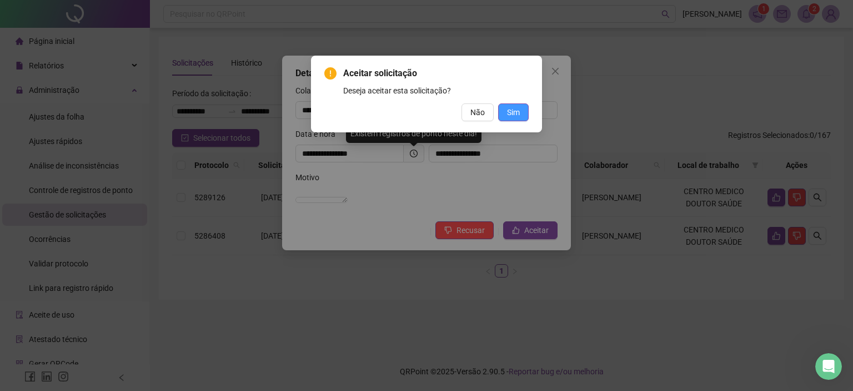
click at [514, 114] on span "Sim" at bounding box center [513, 112] width 13 height 12
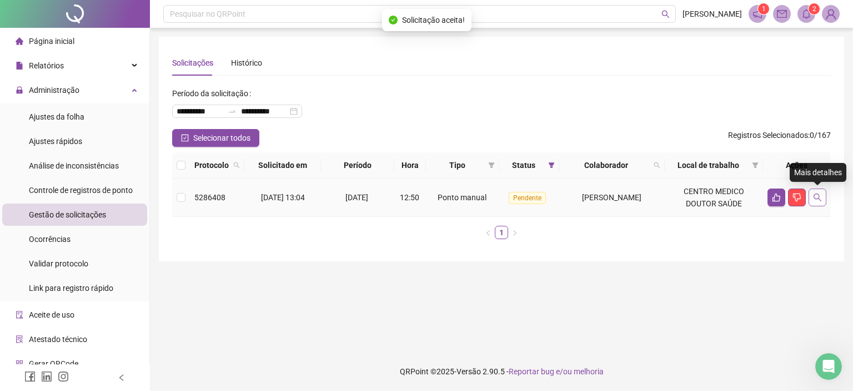
click at [819, 199] on icon "search" at bounding box center [818, 197] width 8 height 8
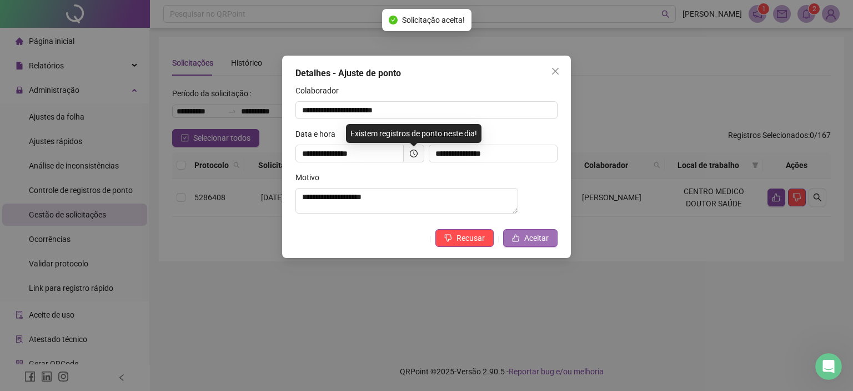
click at [538, 239] on span "Aceitar" at bounding box center [536, 238] width 24 height 12
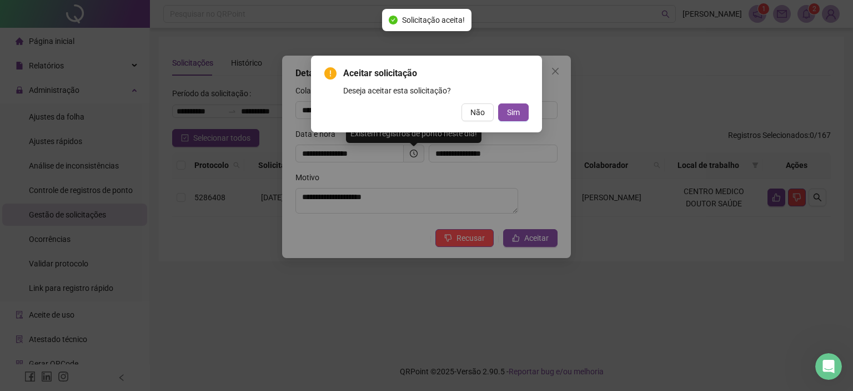
drag, startPoint x: 519, startPoint y: 113, endPoint x: 470, endPoint y: 101, distance: 50.4
click at [518, 115] on span "Sim" at bounding box center [513, 112] width 13 height 12
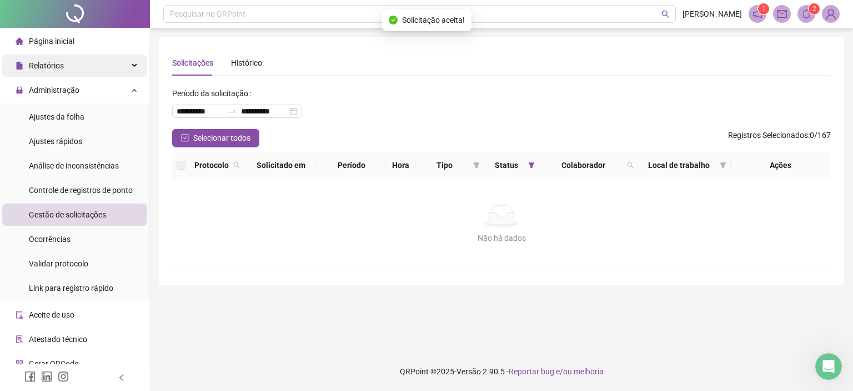
click at [58, 70] on span "Relatórios" at bounding box center [46, 65] width 35 height 9
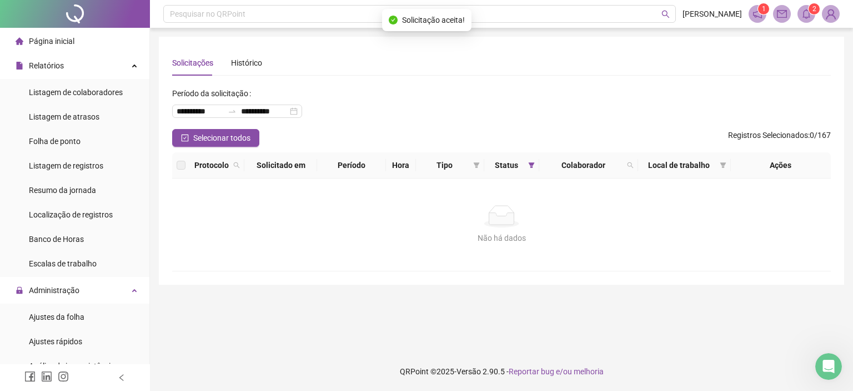
drag, startPoint x: 41, startPoint y: 151, endPoint x: 0, endPoint y: 4, distance: 152.2
click at [41, 152] on div "Folha de ponto" at bounding box center [55, 141] width 52 height 22
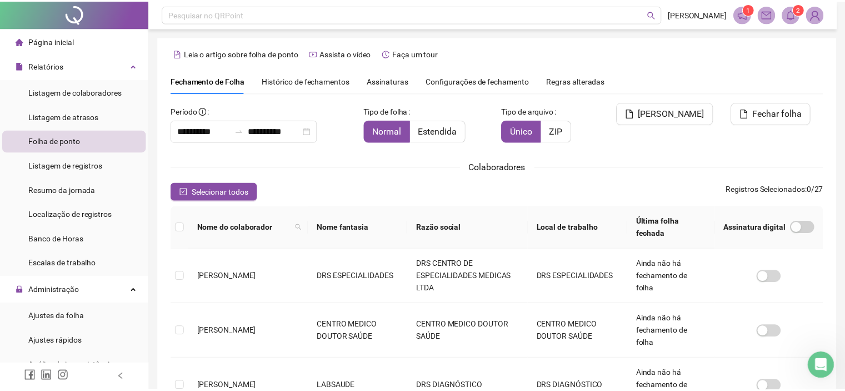
scroll to position [26, 0]
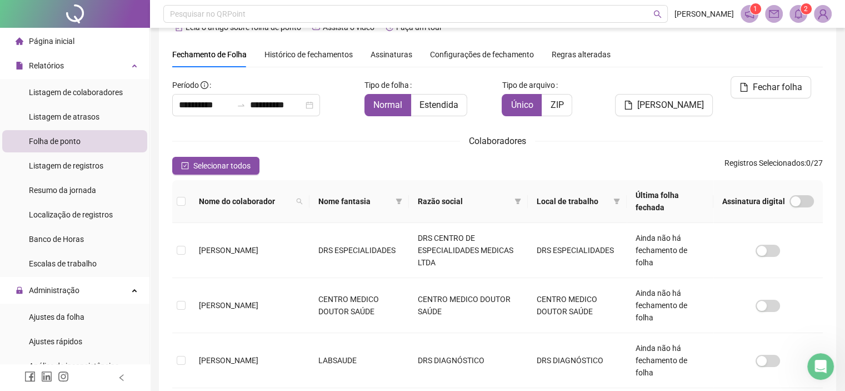
click at [504, 195] on div "Razão social" at bounding box center [468, 201] width 101 height 12
click at [514, 198] on icon "filter" at bounding box center [517, 201] width 7 height 7
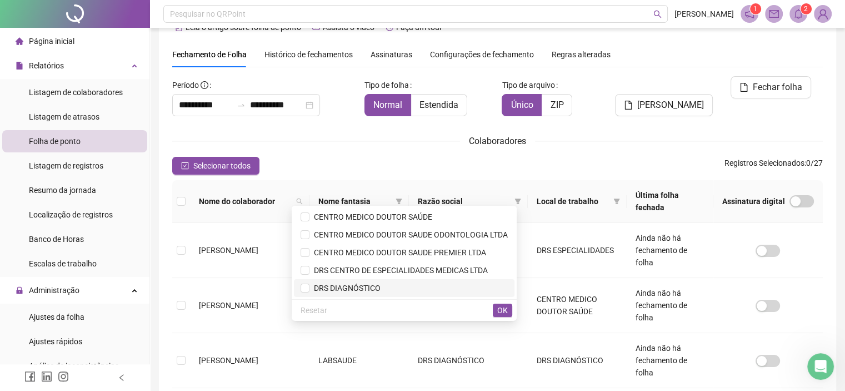
click at [331, 288] on span "DRS DIAGNÓSTICO" at bounding box center [344, 287] width 71 height 9
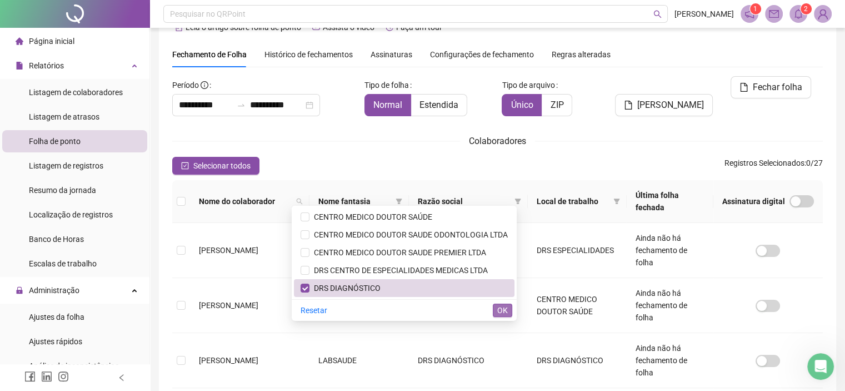
click at [497, 309] on span "OK" at bounding box center [502, 310] width 11 height 12
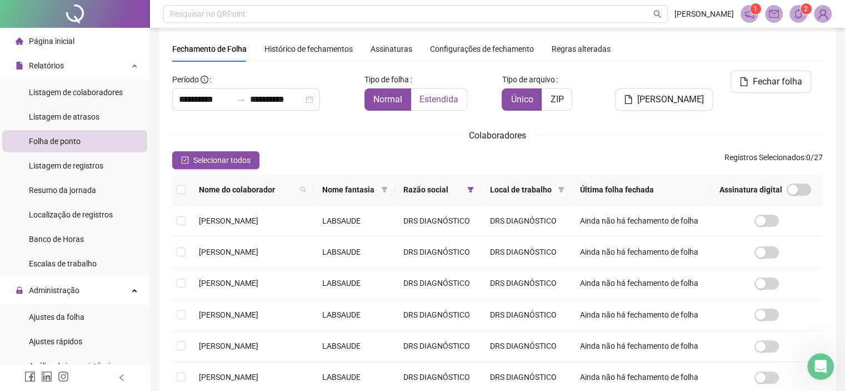
click at [438, 89] on label "Estendida" at bounding box center [439, 99] width 56 height 22
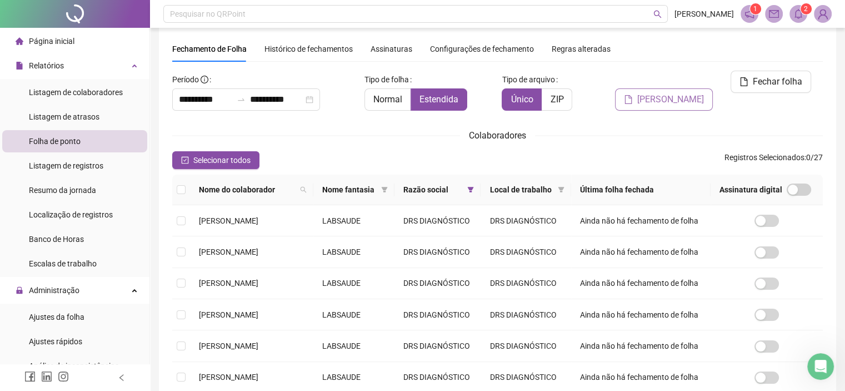
click at [653, 93] on span "[PERSON_NAME]" at bounding box center [670, 99] width 67 height 13
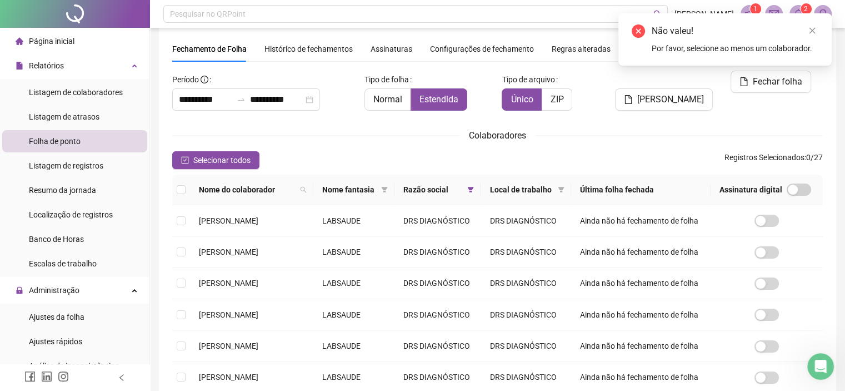
drag, startPoint x: 192, startPoint y: 159, endPoint x: 607, endPoint y: 62, distance: 426.2
click at [194, 159] on button "Selecionar todos" at bounding box center [215, 160] width 87 height 18
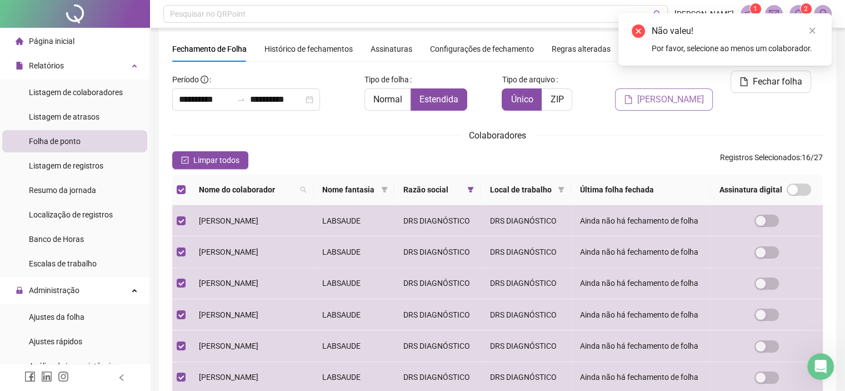
click at [661, 93] on span "[PERSON_NAME]" at bounding box center [670, 99] width 67 height 13
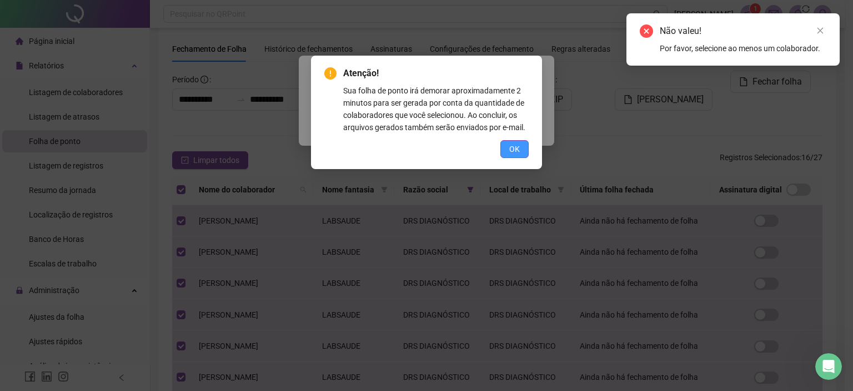
click at [508, 148] on button "OK" at bounding box center [515, 149] width 28 height 18
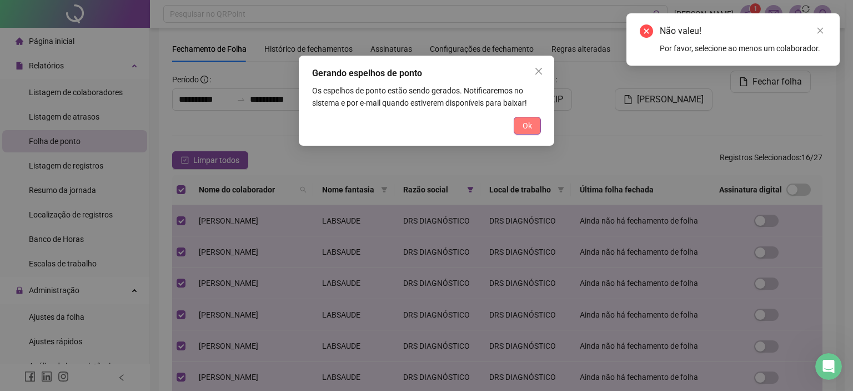
drag, startPoint x: 529, startPoint y: 127, endPoint x: 818, endPoint y: 46, distance: 300.0
click at [529, 126] on span "Ok" at bounding box center [527, 125] width 9 height 12
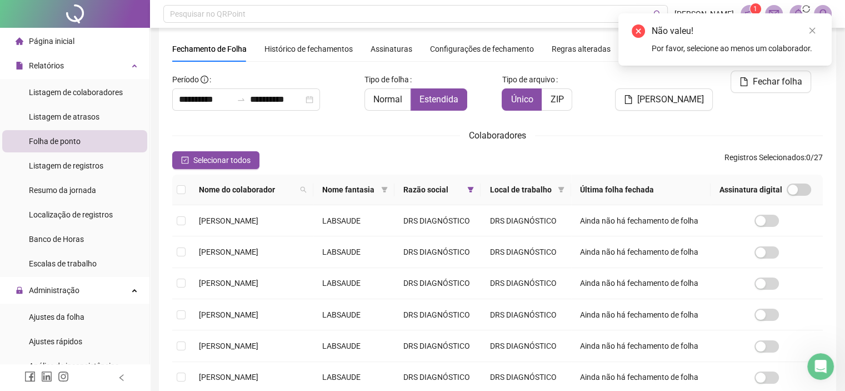
drag, startPoint x: 811, startPoint y: 30, endPoint x: 607, endPoint y: 69, distance: 208.1
click at [809, 30] on icon "close" at bounding box center [812, 31] width 8 height 8
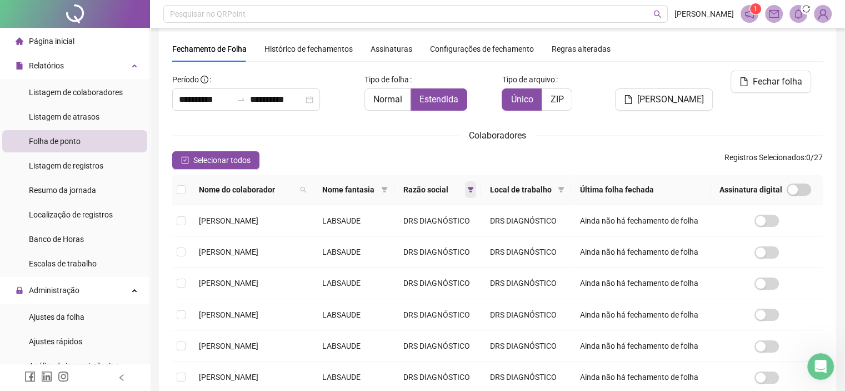
click at [476, 196] on span at bounding box center [470, 189] width 11 height 17
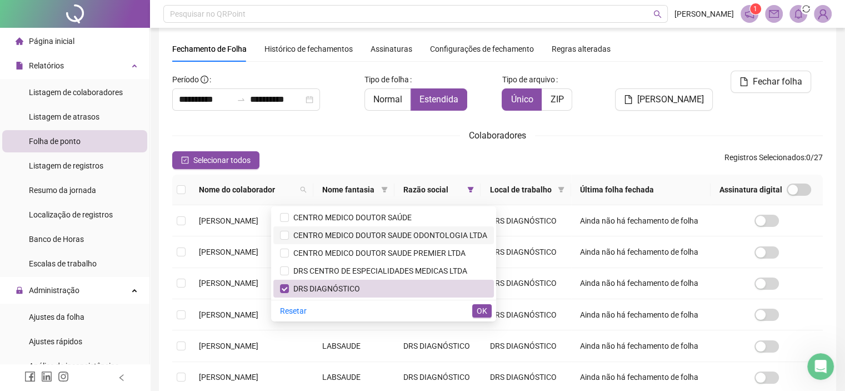
click at [339, 225] on li "CENTRO MEDICO DOUTOR SAÚDE" at bounding box center [383, 217] width 221 height 18
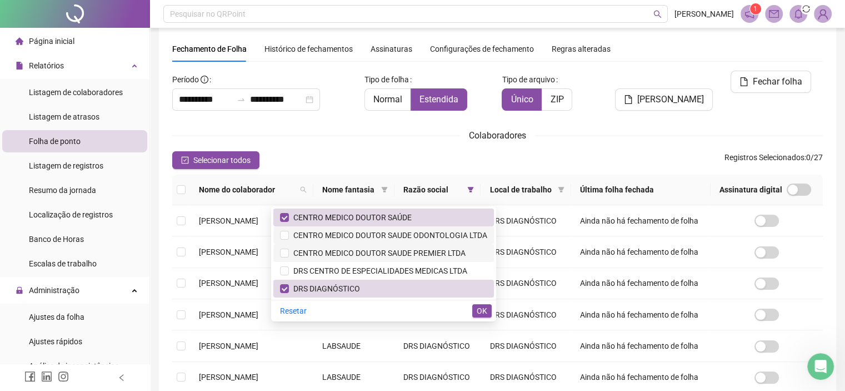
drag, startPoint x: 323, startPoint y: 234, endPoint x: 318, endPoint y: 247, distance: 13.9
click at [323, 236] on span "CENTRO MEDICO DOUTOR SAUDE ODONTOLOGIA LTDA" at bounding box center [388, 235] width 198 height 9
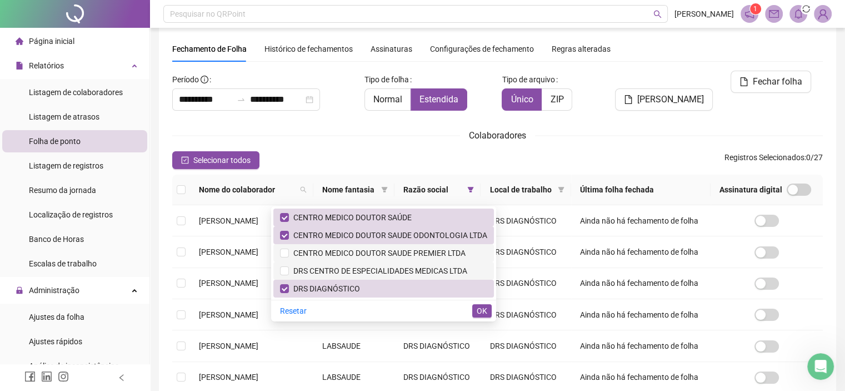
drag, startPoint x: 307, startPoint y: 251, endPoint x: 303, endPoint y: 262, distance: 12.0
click at [307, 252] on span "CENTRO MEDICO DOUTOR SAUDE PREMIER LTDA" at bounding box center [377, 252] width 177 height 9
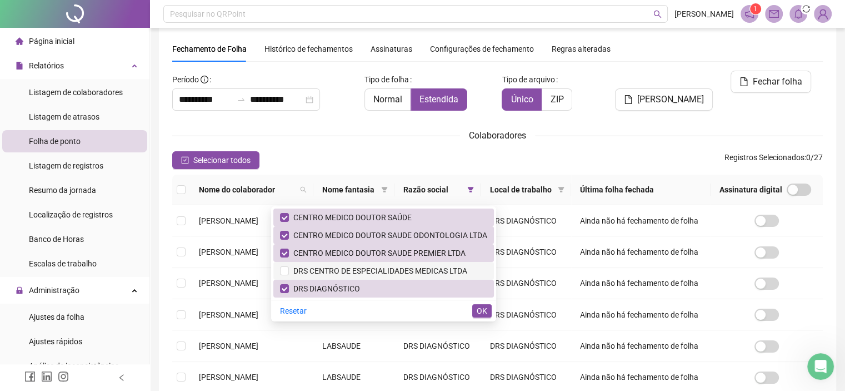
click at [294, 269] on span "DRS CENTRO DE ESPECIALIDADES MEDICAS LTDA" at bounding box center [378, 270] width 178 height 9
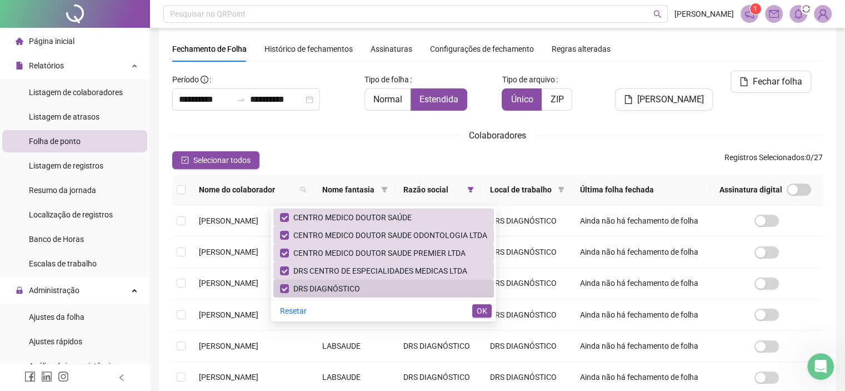
drag, startPoint x: 303, startPoint y: 285, endPoint x: 356, endPoint y: 291, distance: 52.6
click at [304, 287] on span "DRS DIAGNÓSTICO" at bounding box center [324, 288] width 71 height 9
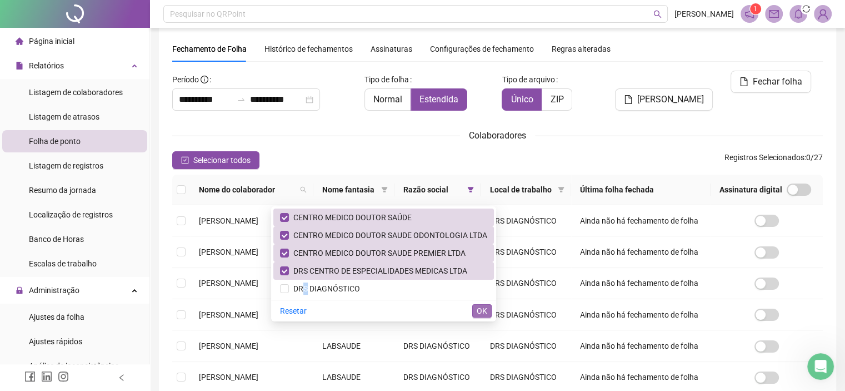
click at [474, 306] on button "OK" at bounding box center [481, 310] width 19 height 13
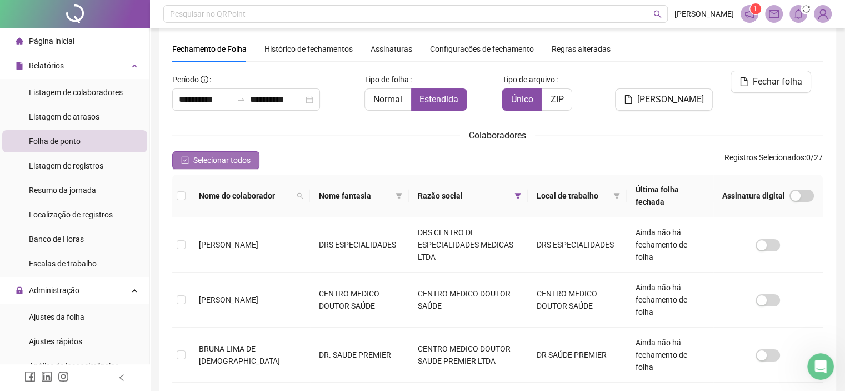
click at [195, 157] on span "Selecionar todos" at bounding box center [221, 160] width 57 height 12
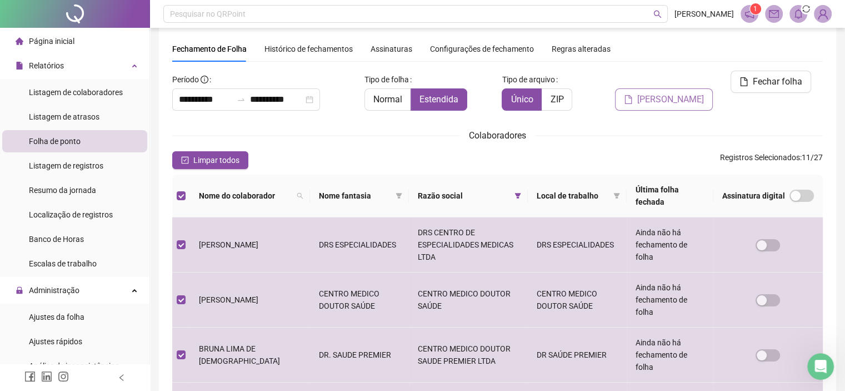
click at [676, 93] on span "[PERSON_NAME]" at bounding box center [670, 99] width 67 height 13
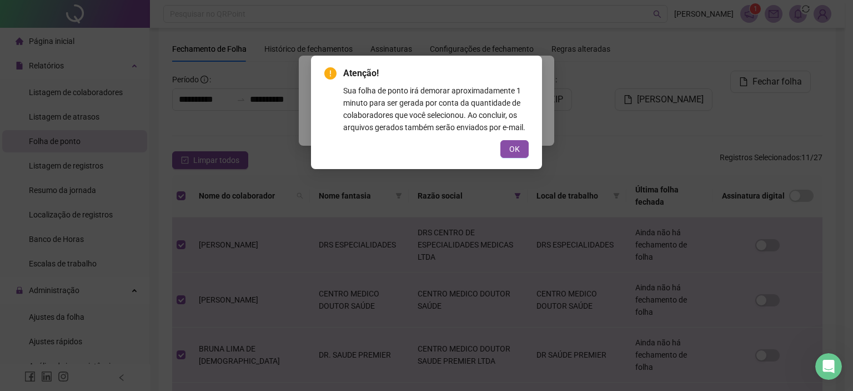
click at [522, 151] on button "OK" at bounding box center [515, 149] width 28 height 18
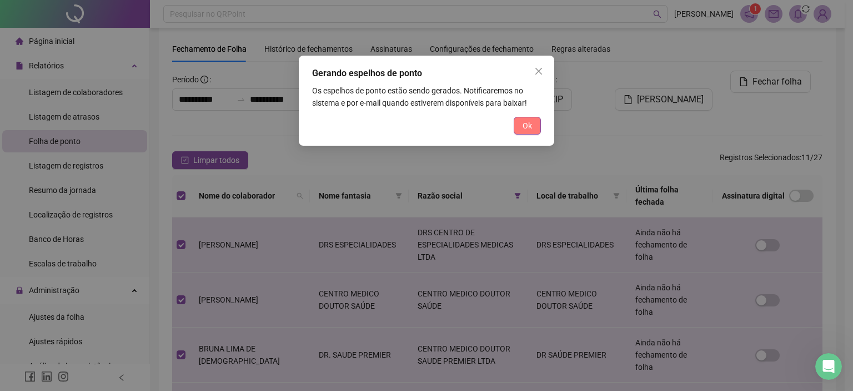
click at [530, 117] on div "Gerando espelhos de ponto Os espelhos de ponto estão sendo gerados. Notificarem…" at bounding box center [427, 101] width 256 height 90
click at [529, 124] on span "Ok" at bounding box center [527, 125] width 9 height 12
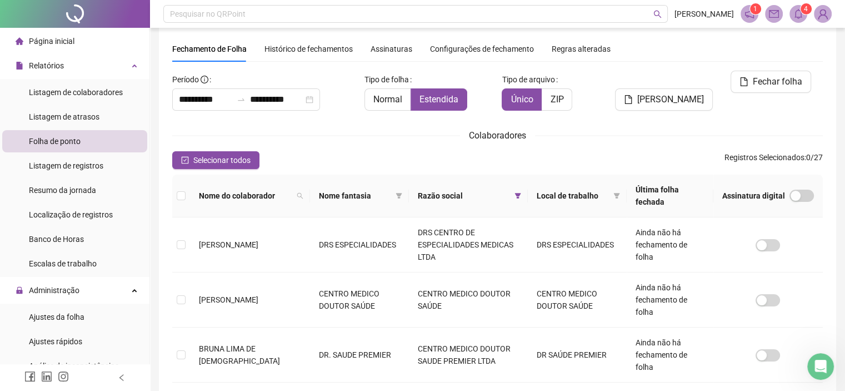
click at [797, 12] on icon "bell" at bounding box center [798, 14] width 10 height 10
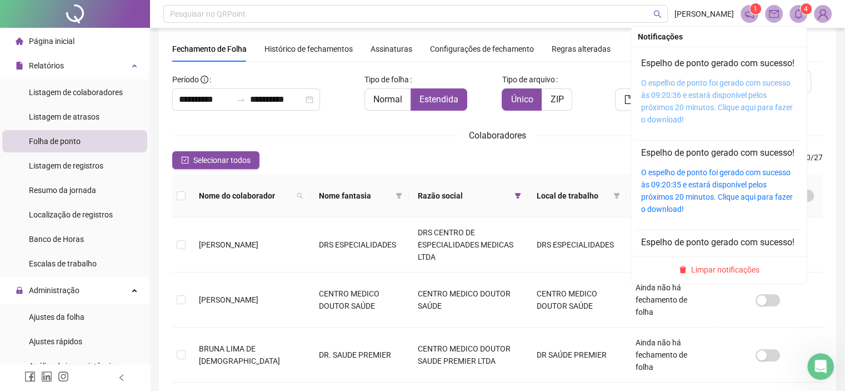
click at [693, 97] on link "O espelho de ponto foi gerado com sucesso às 09:20:36 e estará disponível pelos…" at bounding box center [717, 101] width 152 height 46
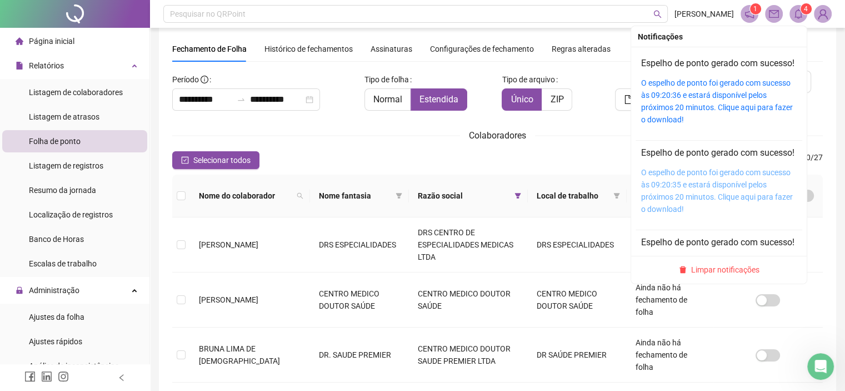
click at [657, 209] on link "O espelho de ponto foi gerado com sucesso às 09:20:35 e estará disponível pelos…" at bounding box center [717, 191] width 152 height 46
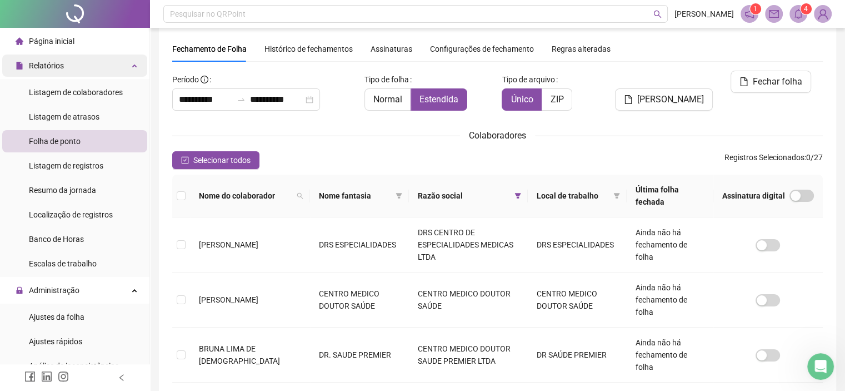
click at [71, 62] on div "Relatórios" at bounding box center [74, 65] width 145 height 22
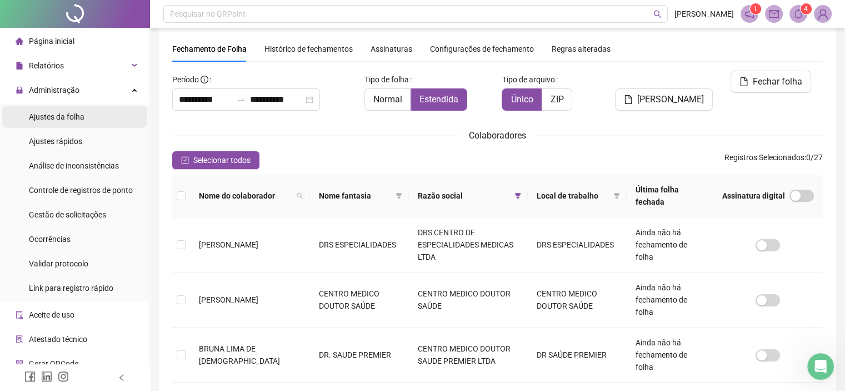
click at [63, 118] on span "Ajustes da folha" at bounding box center [57, 116] width 56 height 9
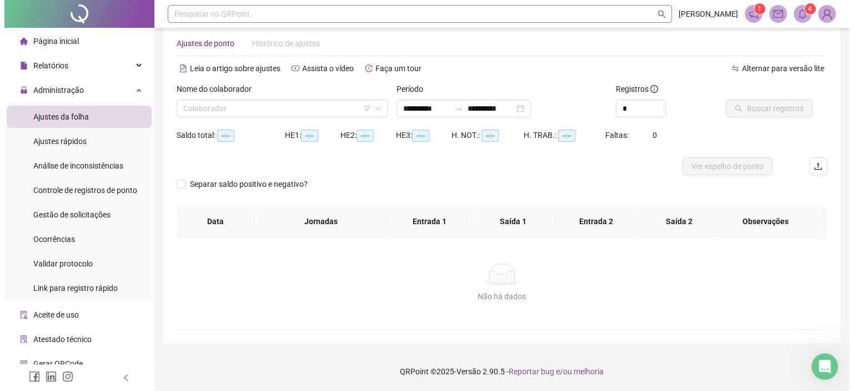
scroll to position [19, 0]
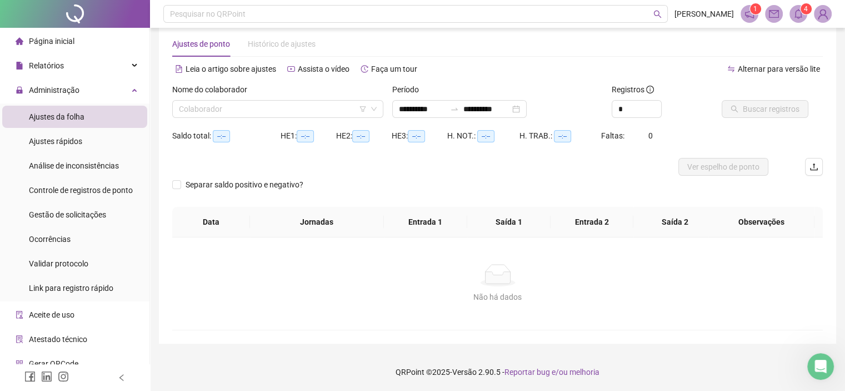
type input "**********"
click at [243, 108] on input "search" at bounding box center [273, 109] width 188 height 17
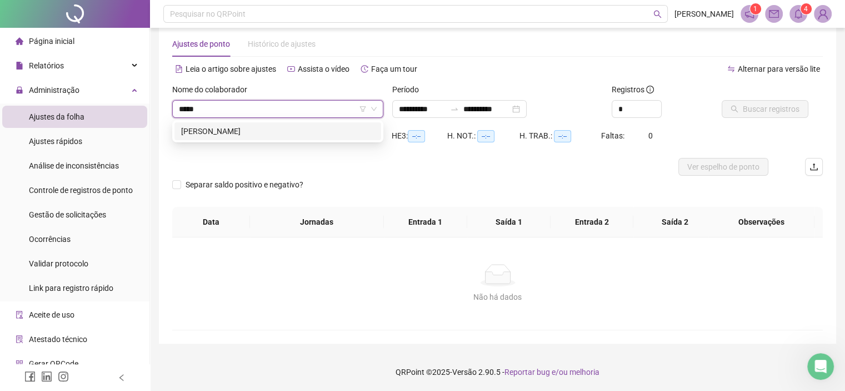
type input "******"
click at [257, 132] on div "[PERSON_NAME]" at bounding box center [277, 131] width 193 height 12
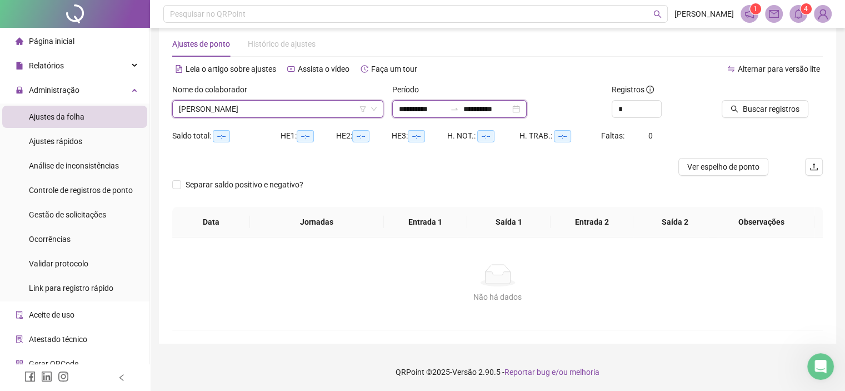
drag, startPoint x: 454, startPoint y: 107, endPoint x: 451, endPoint y: 117, distance: 10.4
click at [446, 107] on input "**********" at bounding box center [422, 109] width 47 height 12
type input "**********"
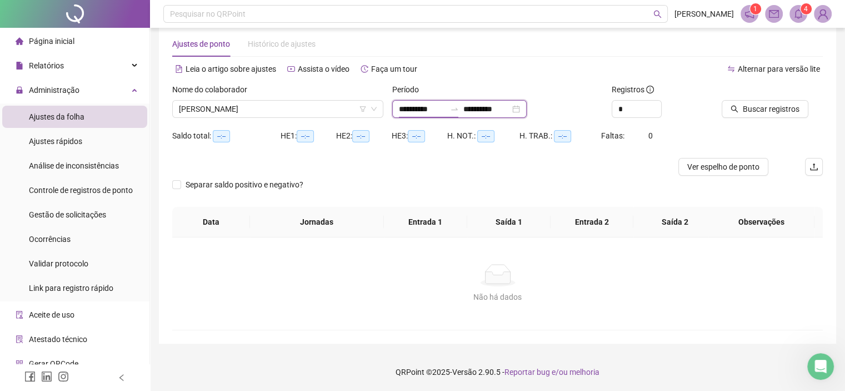
type input "**********"
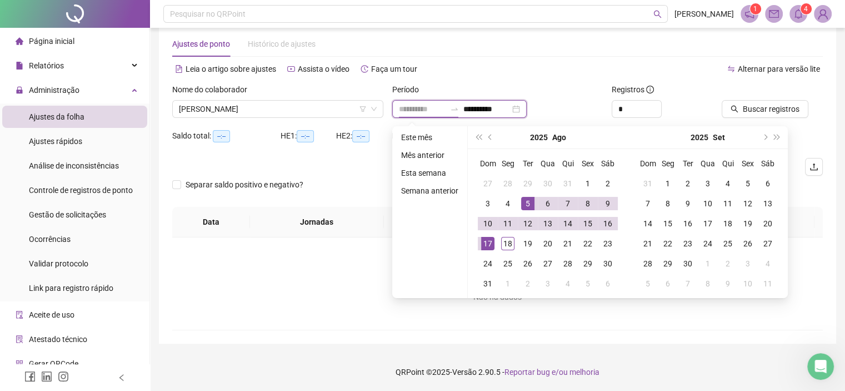
type input "**********"
click at [524, 202] on div "5" at bounding box center [527, 203] width 13 height 13
drag, startPoint x: 526, startPoint y: 203, endPoint x: 620, endPoint y: 131, distance: 118.6
click at [526, 203] on div "5" at bounding box center [527, 203] width 13 height 13
type input "**********"
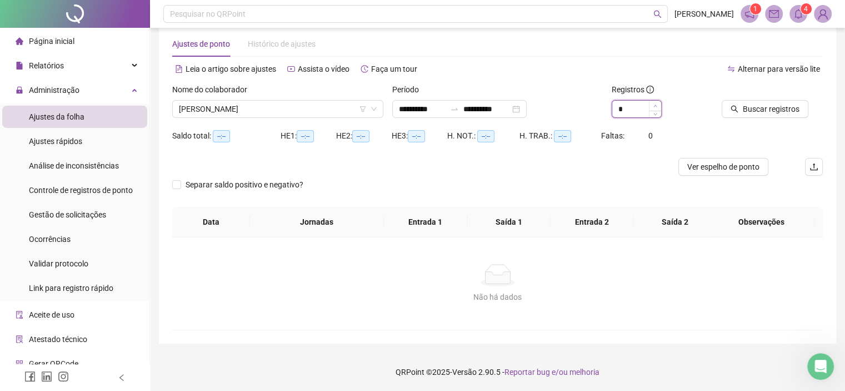
type input "*"
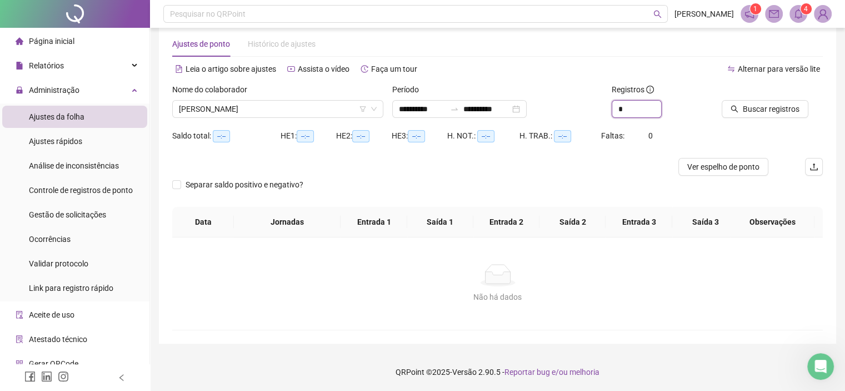
drag, startPoint x: 655, startPoint y: 106, endPoint x: 712, endPoint y: 106, distance: 57.2
click at [661, 106] on span "Increase Value" at bounding box center [661, 105] width 1 height 8
click at [753, 106] on span "Buscar registros" at bounding box center [771, 109] width 57 height 12
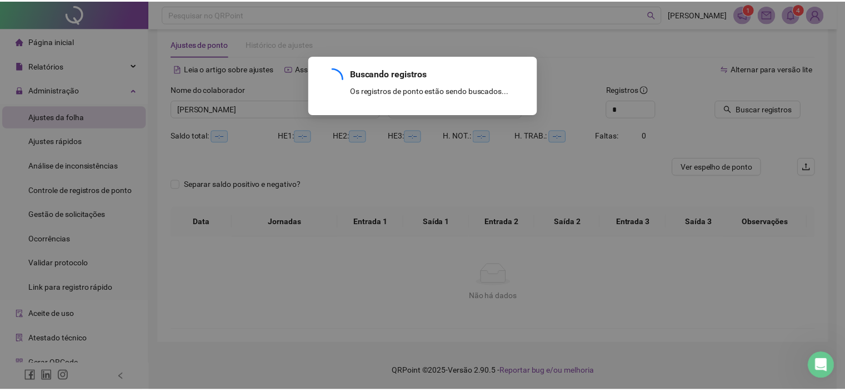
scroll to position [0, 0]
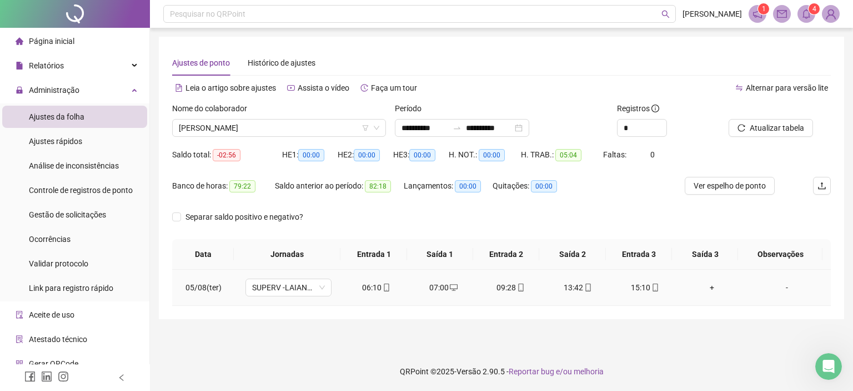
click at [450, 285] on icon "desktop" at bounding box center [454, 287] width 8 height 8
type input "**********"
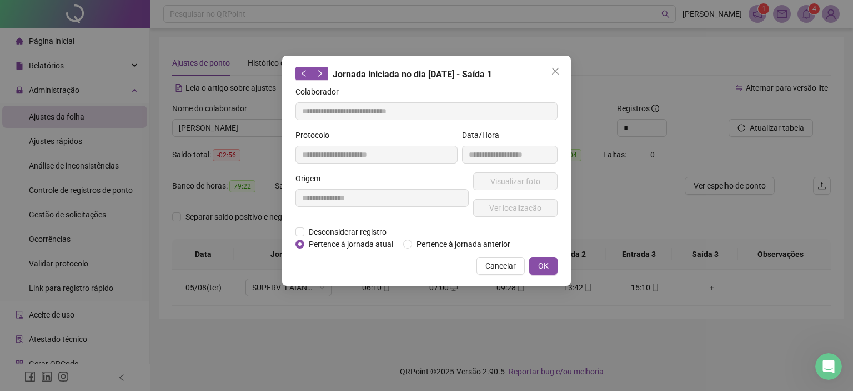
click at [293, 234] on div "**********" at bounding box center [426, 171] width 289 height 230
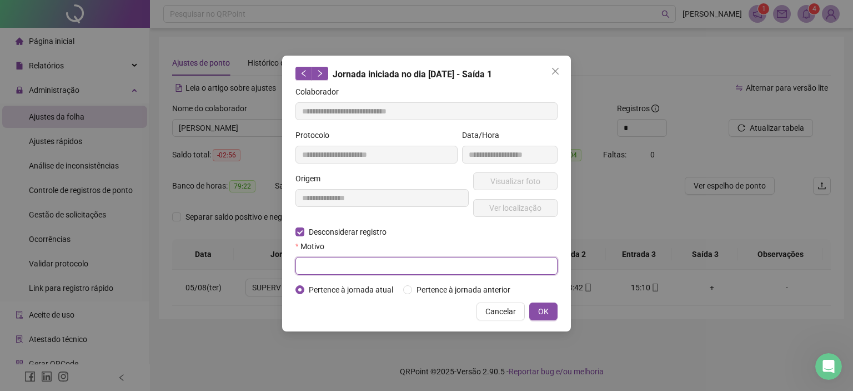
click at [318, 259] on input "text" at bounding box center [427, 266] width 262 height 18
type input "****"
click at [546, 308] on span "OK" at bounding box center [543, 311] width 11 height 12
click at [544, 315] on span "OK" at bounding box center [543, 311] width 11 height 12
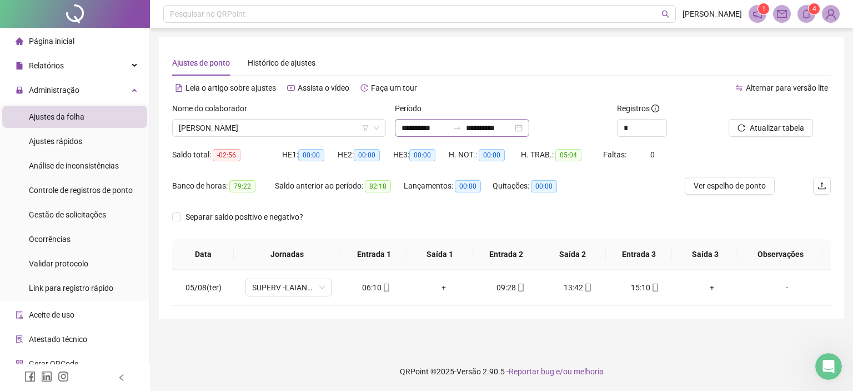
click at [464, 127] on div at bounding box center [457, 127] width 18 height 9
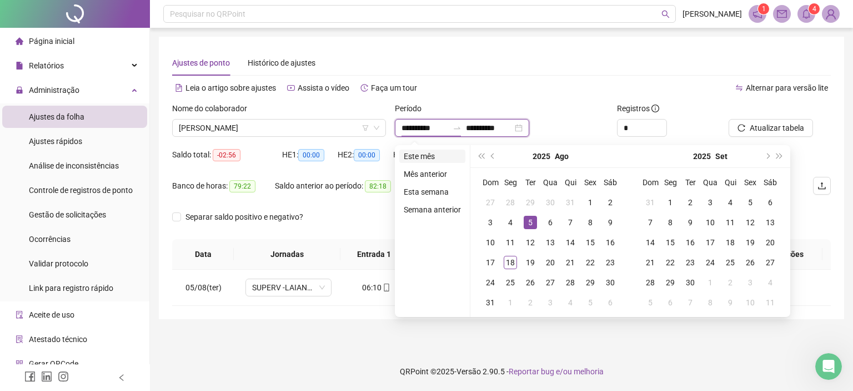
type input "**********"
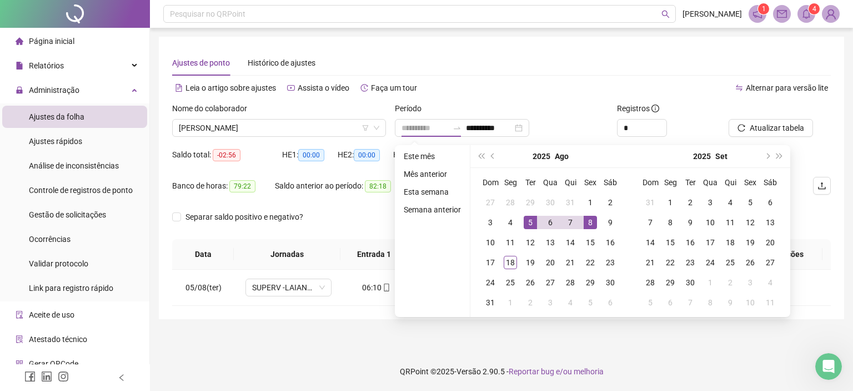
click at [591, 221] on div "8" at bounding box center [590, 222] width 13 height 13
click at [589, 223] on div "8" at bounding box center [590, 222] width 13 height 13
type input "**********"
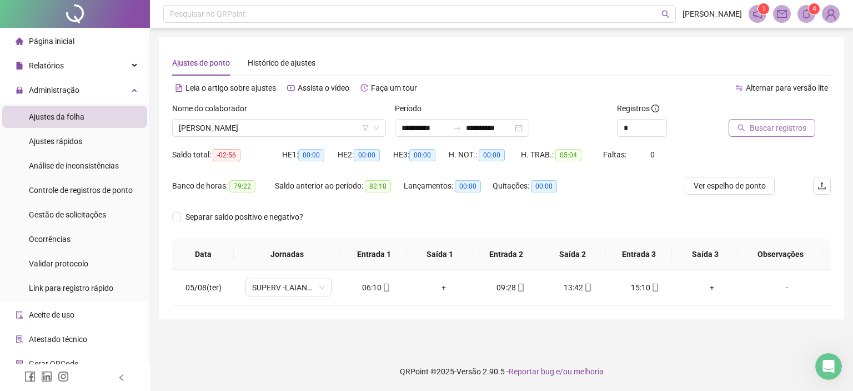
click at [770, 129] on span "Buscar registros" at bounding box center [778, 128] width 57 height 12
click at [574, 288] on div "+" at bounding box center [577, 287] width 49 height 12
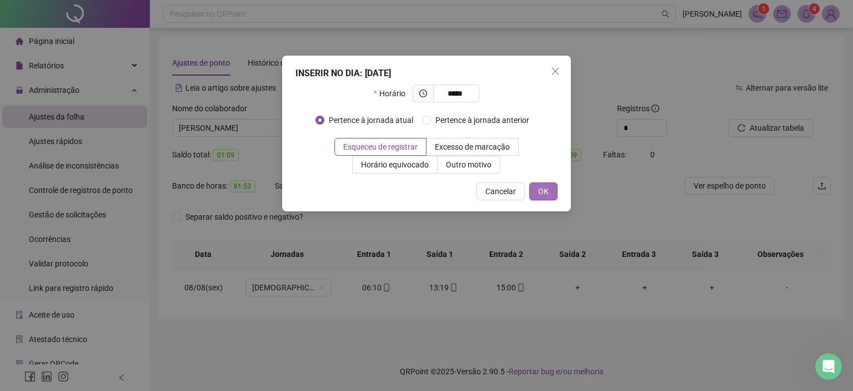
type input "*****"
click at [550, 193] on button "OK" at bounding box center [543, 191] width 28 height 18
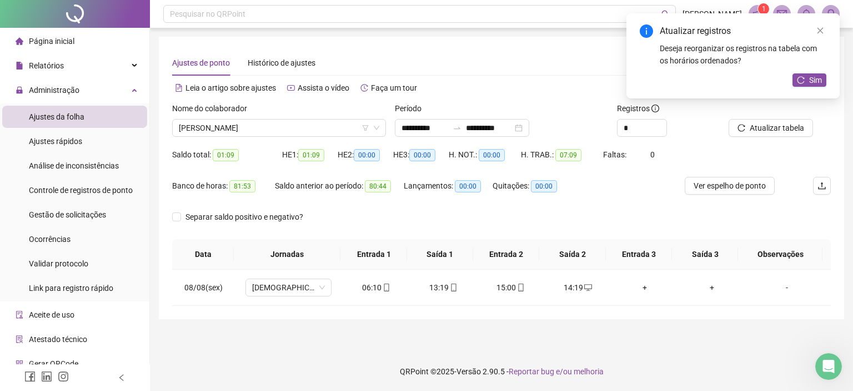
drag, startPoint x: 821, startPoint y: 24, endPoint x: 814, endPoint y: 22, distance: 7.0
click at [821, 25] on link "Close" at bounding box center [820, 30] width 12 height 12
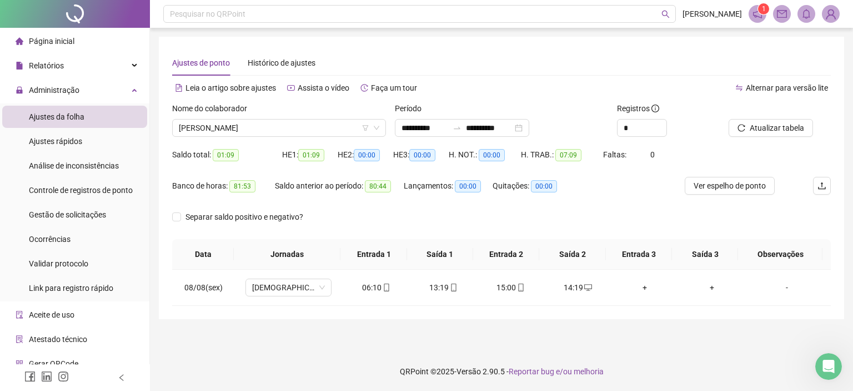
click at [808, 15] on icon "bell" at bounding box center [807, 14] width 10 height 10
click at [780, 17] on icon "mail" at bounding box center [782, 14] width 10 height 8
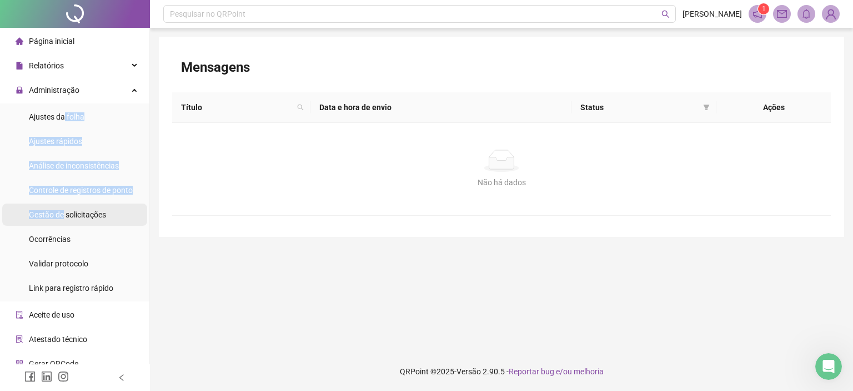
drag, startPoint x: 63, startPoint y: 117, endPoint x: 62, endPoint y: 215, distance: 97.8
click at [62, 214] on ul "Ajustes da folha Ajustes rápidos Análise de inconsistências Controle de registr…" at bounding box center [74, 202] width 149 height 198
click at [62, 215] on span "Gestão de solicitações" at bounding box center [67, 214] width 77 height 9
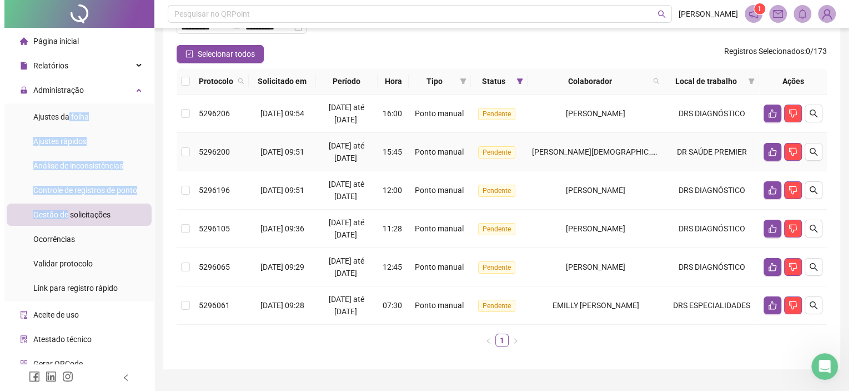
scroll to position [109, 0]
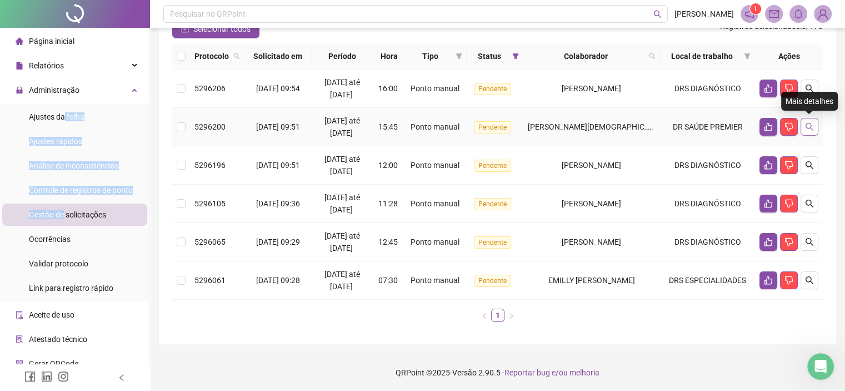
click at [812, 127] on icon "search" at bounding box center [809, 126] width 9 height 9
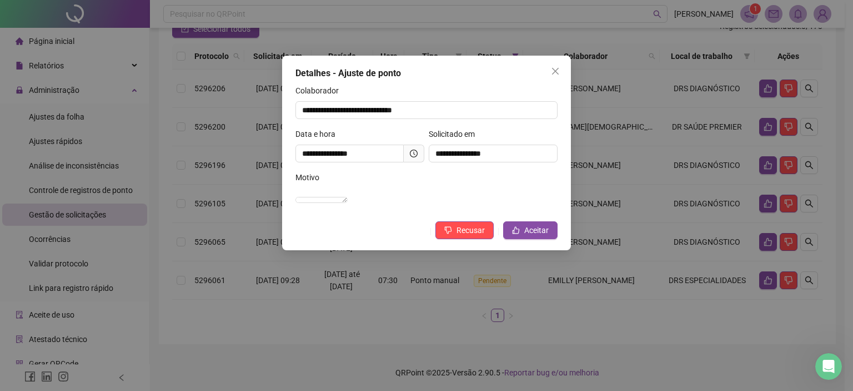
click at [414, 154] on icon "clock-circle" at bounding box center [415, 152] width 2 height 3
click at [547, 236] on span "Aceitar" at bounding box center [536, 230] width 24 height 12
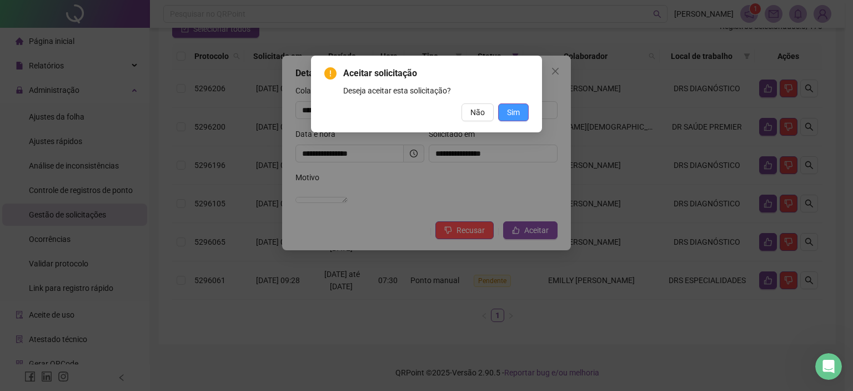
click at [519, 111] on span "Sim" at bounding box center [513, 112] width 13 height 12
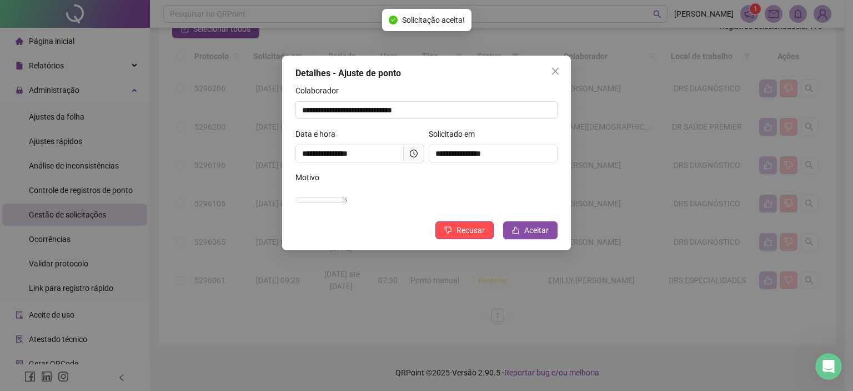
scroll to position [71, 0]
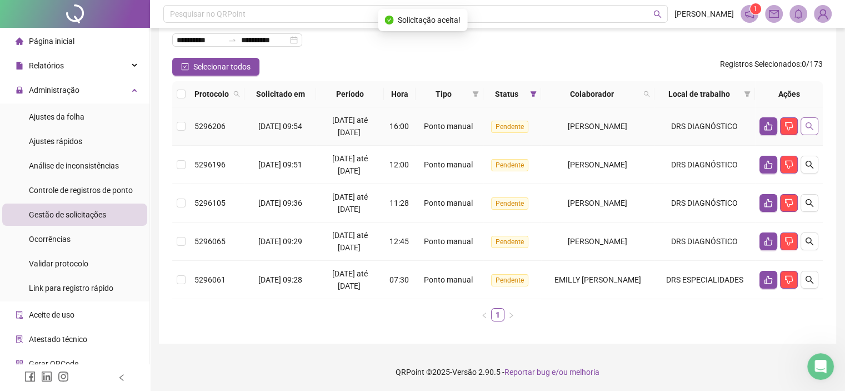
click at [812, 127] on icon "search" at bounding box center [809, 126] width 9 height 9
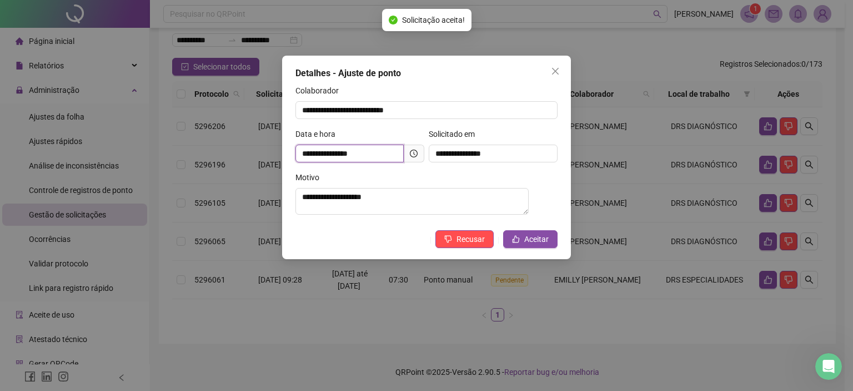
drag, startPoint x: 403, startPoint y: 153, endPoint x: 414, endPoint y: 153, distance: 10.6
click at [406, 154] on span "**********" at bounding box center [360, 153] width 129 height 18
click at [415, 153] on icon "clock-circle" at bounding box center [414, 153] width 8 height 8
click at [544, 245] on span "Aceitar" at bounding box center [536, 239] width 24 height 12
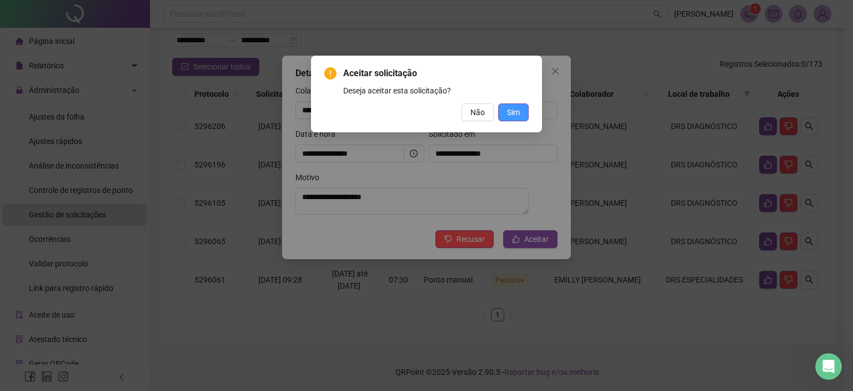
click at [516, 117] on span "Sim" at bounding box center [513, 112] width 13 height 12
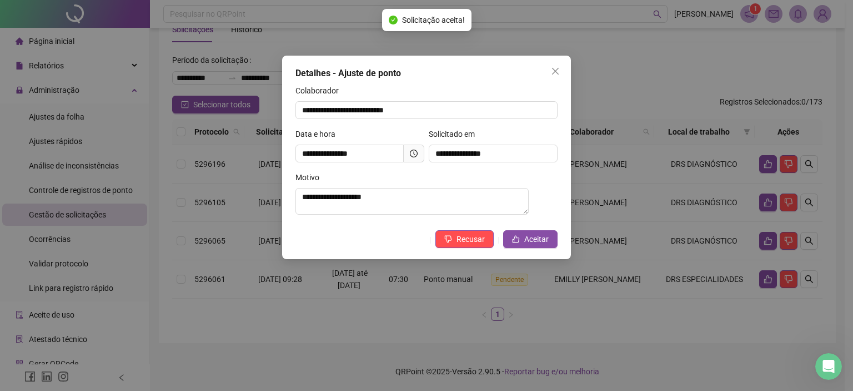
scroll to position [33, 0]
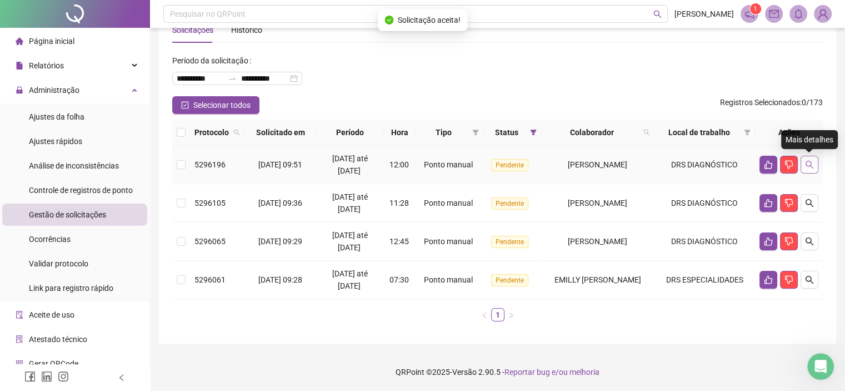
click at [808, 162] on icon "search" at bounding box center [809, 164] width 9 height 9
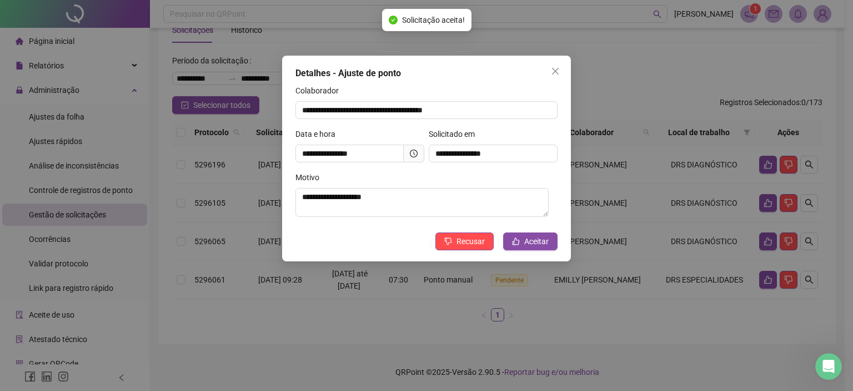
click at [412, 152] on icon "clock-circle" at bounding box center [414, 153] width 8 height 8
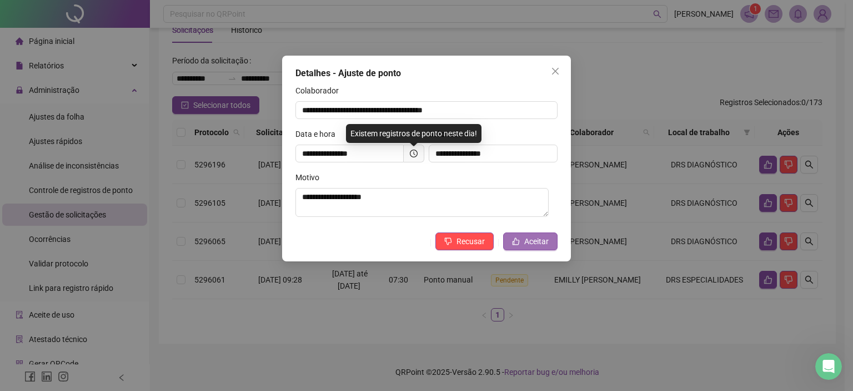
click at [533, 237] on span "Aceitar" at bounding box center [536, 241] width 24 height 12
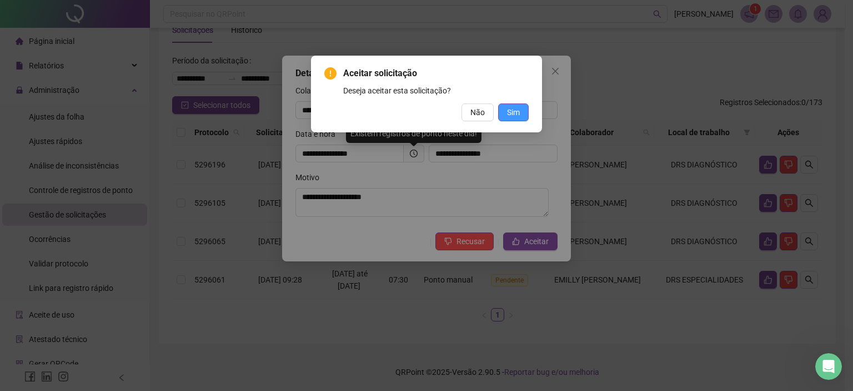
click at [521, 114] on button "Sim" at bounding box center [513, 112] width 31 height 18
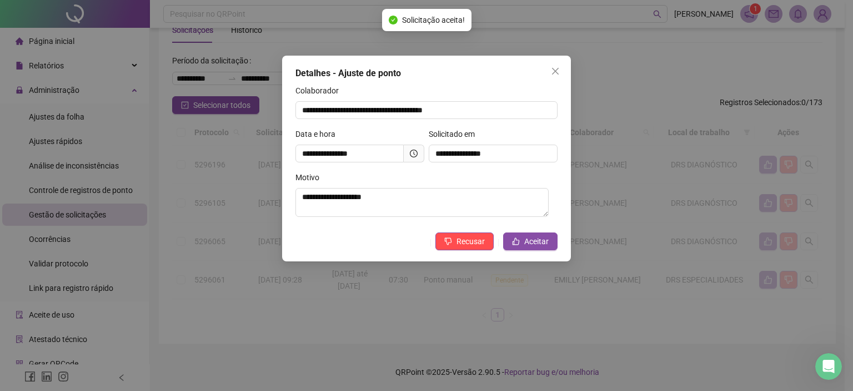
scroll to position [0, 0]
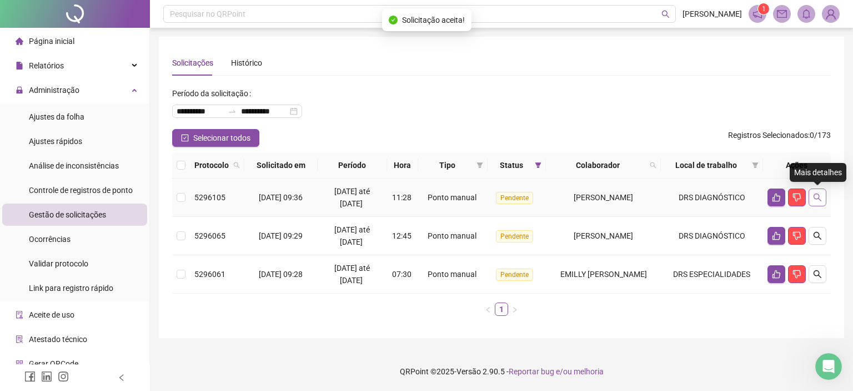
click at [813, 193] on icon "search" at bounding box center [817, 197] width 9 height 9
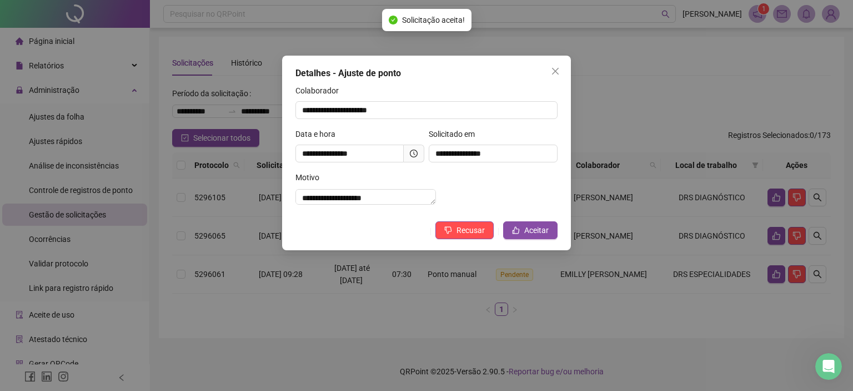
click at [416, 153] on icon "clock-circle" at bounding box center [414, 153] width 8 height 8
click at [529, 236] on span "Aceitar" at bounding box center [536, 230] width 24 height 12
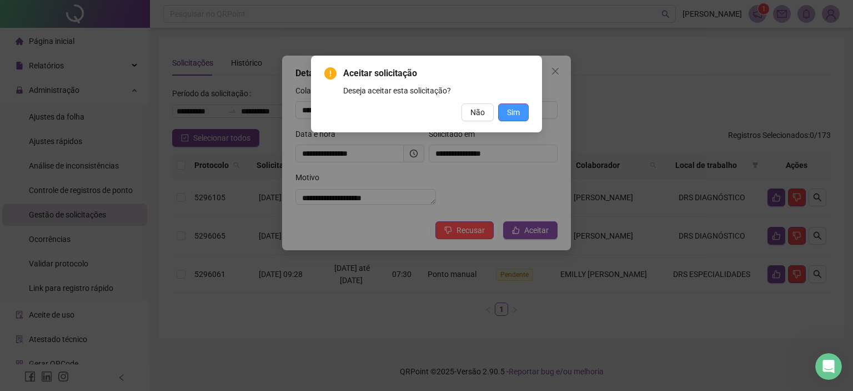
click at [516, 116] on span "Sim" at bounding box center [513, 112] width 13 height 12
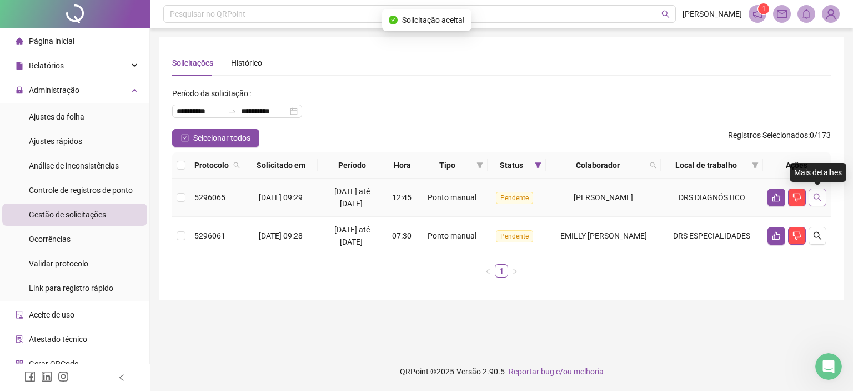
click at [814, 198] on icon "search" at bounding box center [817, 197] width 9 height 9
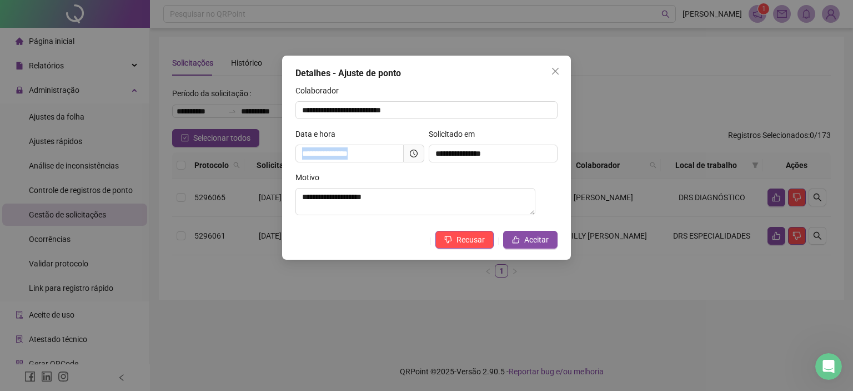
drag, startPoint x: 425, startPoint y: 157, endPoint x: 419, endPoint y: 156, distance: 5.7
click at [419, 156] on div "**********" at bounding box center [359, 149] width 133 height 43
click at [413, 151] on icon "clock-circle" at bounding box center [414, 153] width 8 height 8
click at [536, 244] on span "Aceitar" at bounding box center [536, 239] width 24 height 12
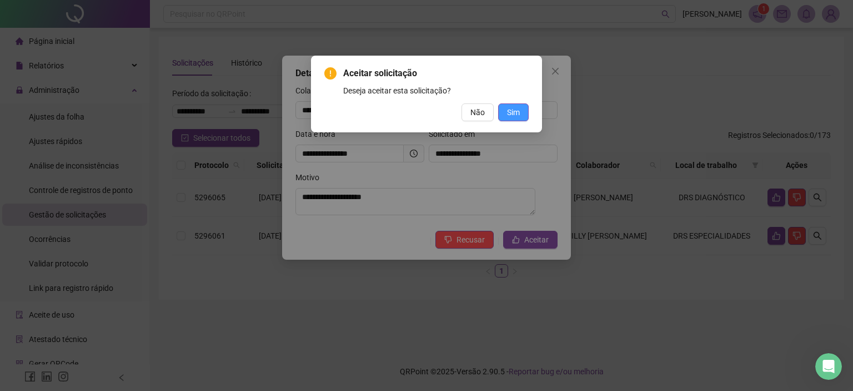
click at [518, 109] on span "Sim" at bounding box center [513, 112] width 13 height 12
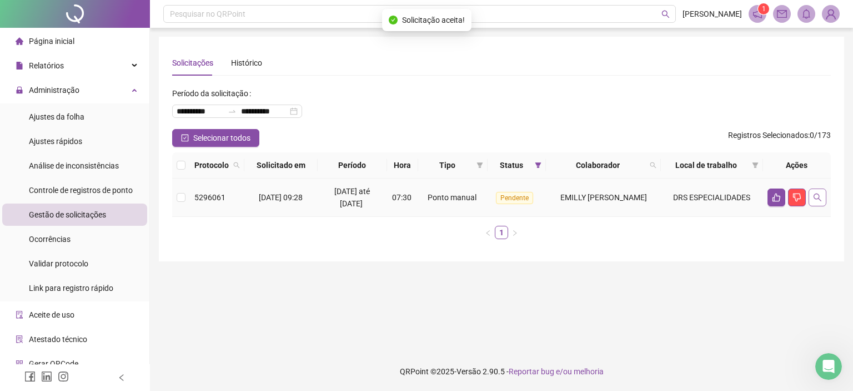
click at [818, 193] on icon "search" at bounding box center [817, 197] width 9 height 9
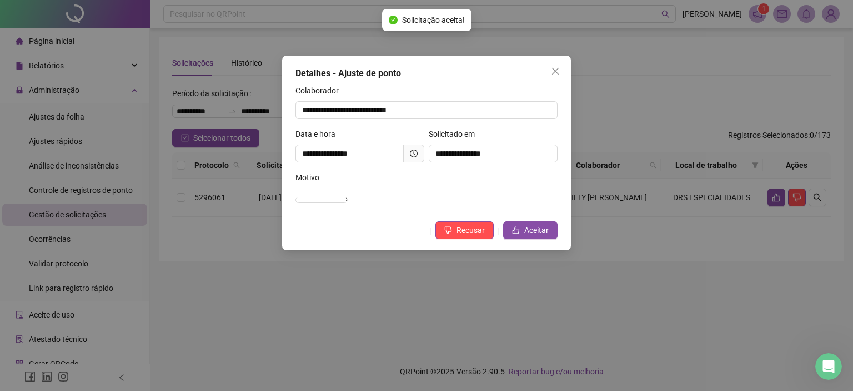
click at [414, 152] on icon "clock-circle" at bounding box center [415, 152] width 2 height 3
click at [544, 236] on span "Aceitar" at bounding box center [536, 230] width 24 height 12
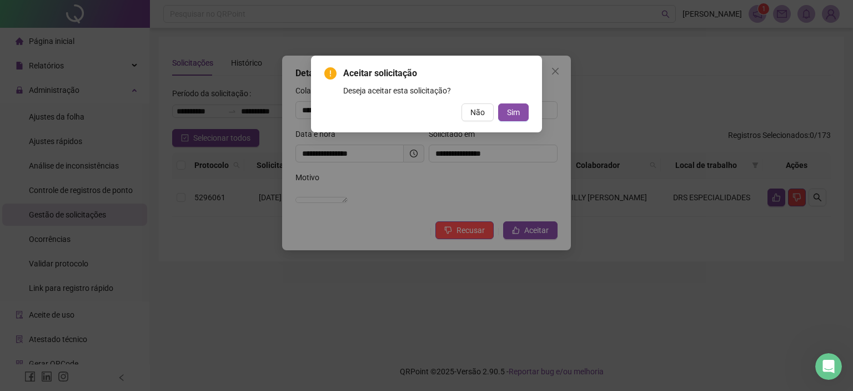
drag, startPoint x: 516, startPoint y: 111, endPoint x: 490, endPoint y: 98, distance: 28.6
click at [515, 112] on span "Sim" at bounding box center [513, 112] width 13 height 12
